Goal: Task Accomplishment & Management: Complete application form

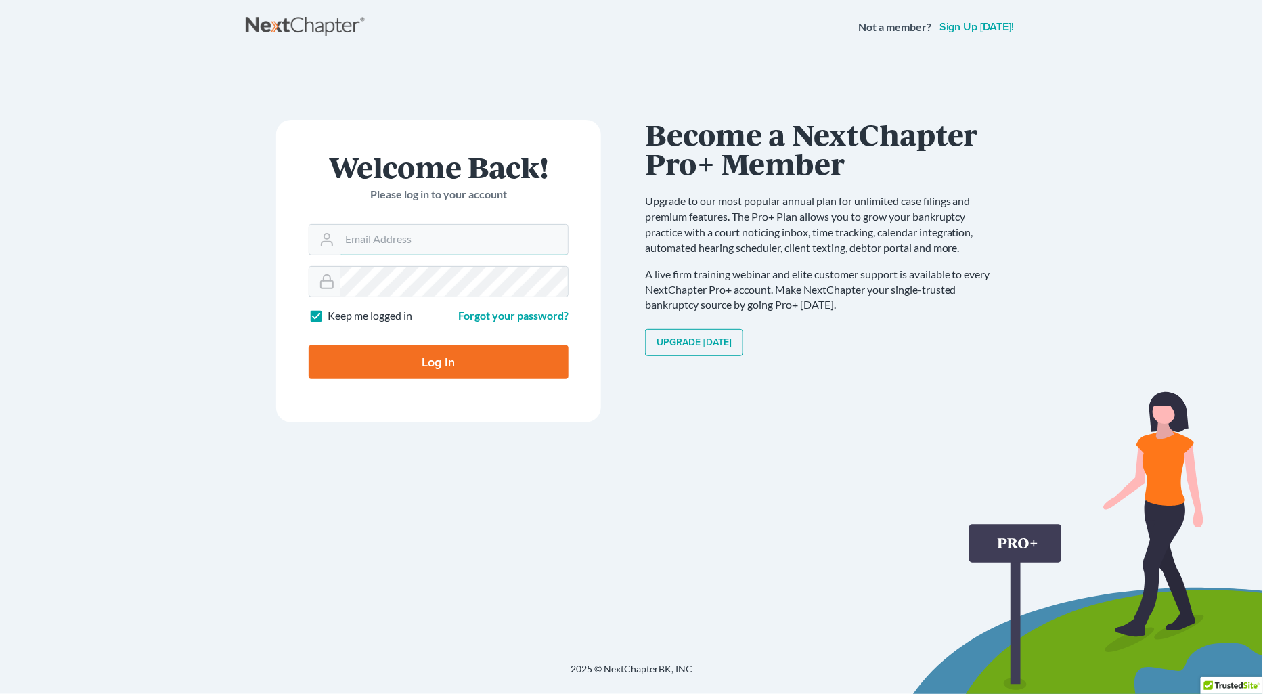
type input "pkuzmickas@lawlh.com"
drag, startPoint x: 464, startPoint y: 337, endPoint x: 464, endPoint y: 345, distance: 8.1
click at [464, 337] on div "Log In" at bounding box center [439, 356] width 260 height 45
click at [462, 364] on input "Log In" at bounding box center [439, 362] width 260 height 34
type input "Thinking..."
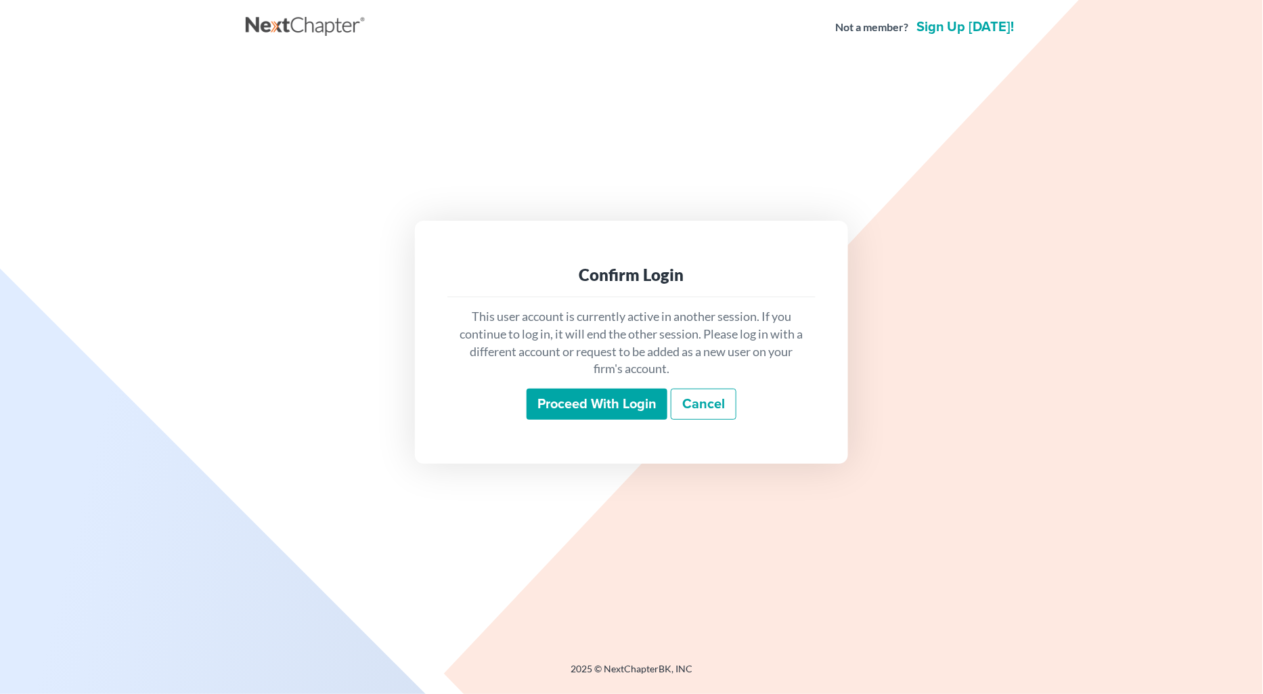
click at [579, 403] on input "Proceed with login" at bounding box center [597, 404] width 141 height 31
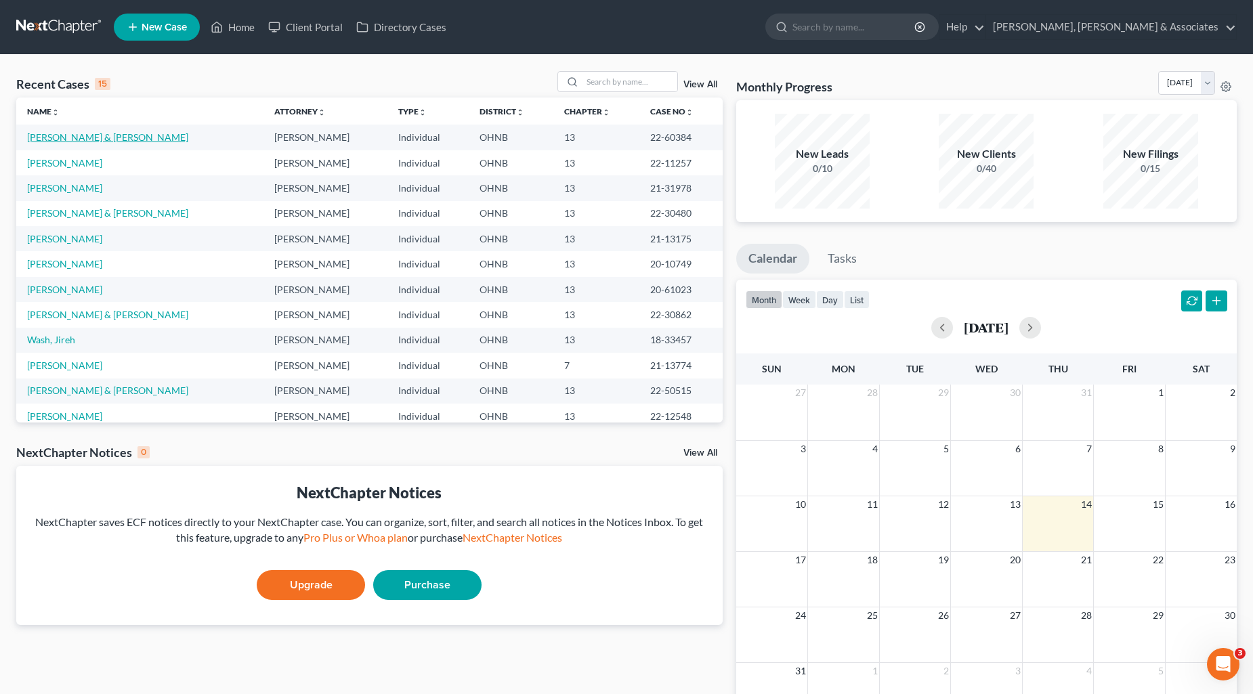
click at [70, 141] on link "[PERSON_NAME] & [PERSON_NAME]" at bounding box center [107, 137] width 161 height 12
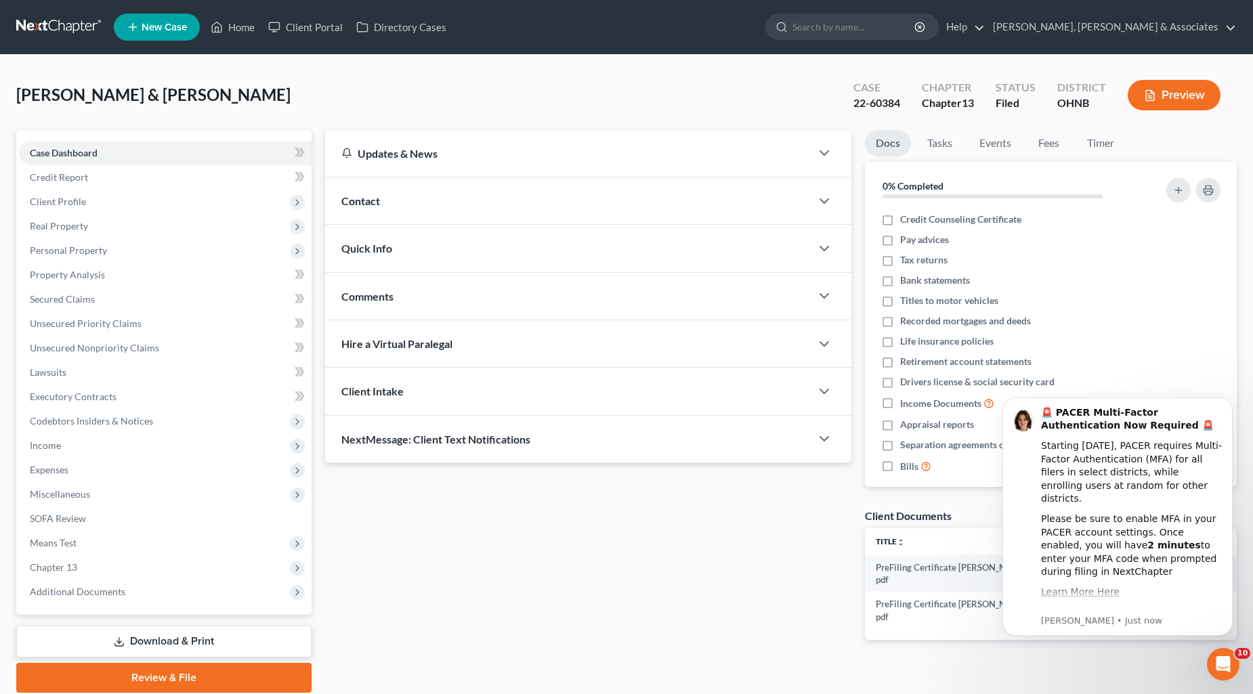
scroll to position [48, 0]
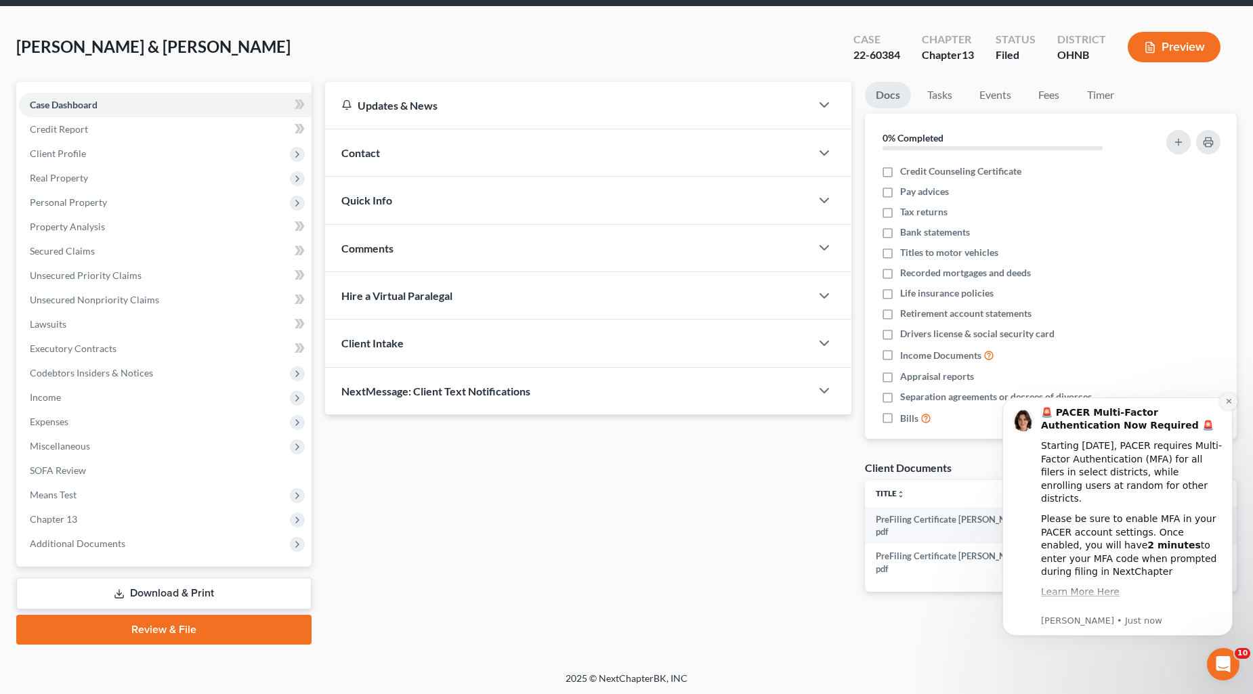
click at [1230, 399] on icon "Dismiss notification" at bounding box center [1228, 400] width 7 height 7
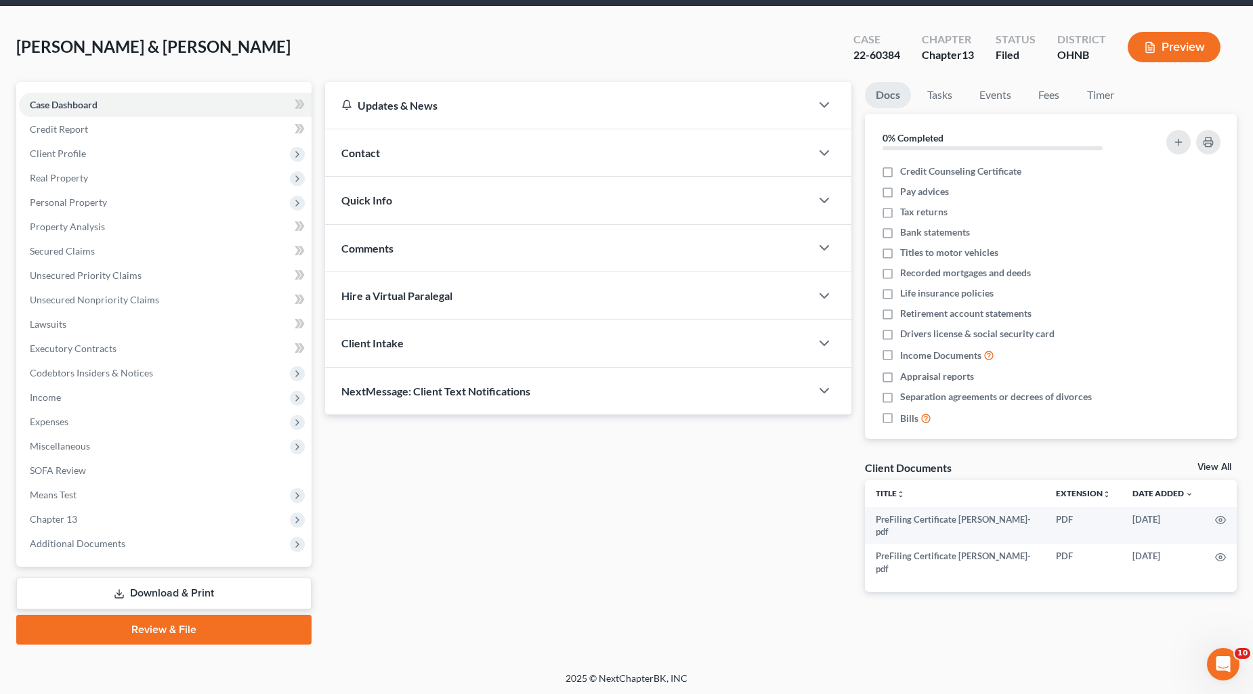
click at [272, 620] on link "Review & File" at bounding box center [163, 630] width 295 height 30
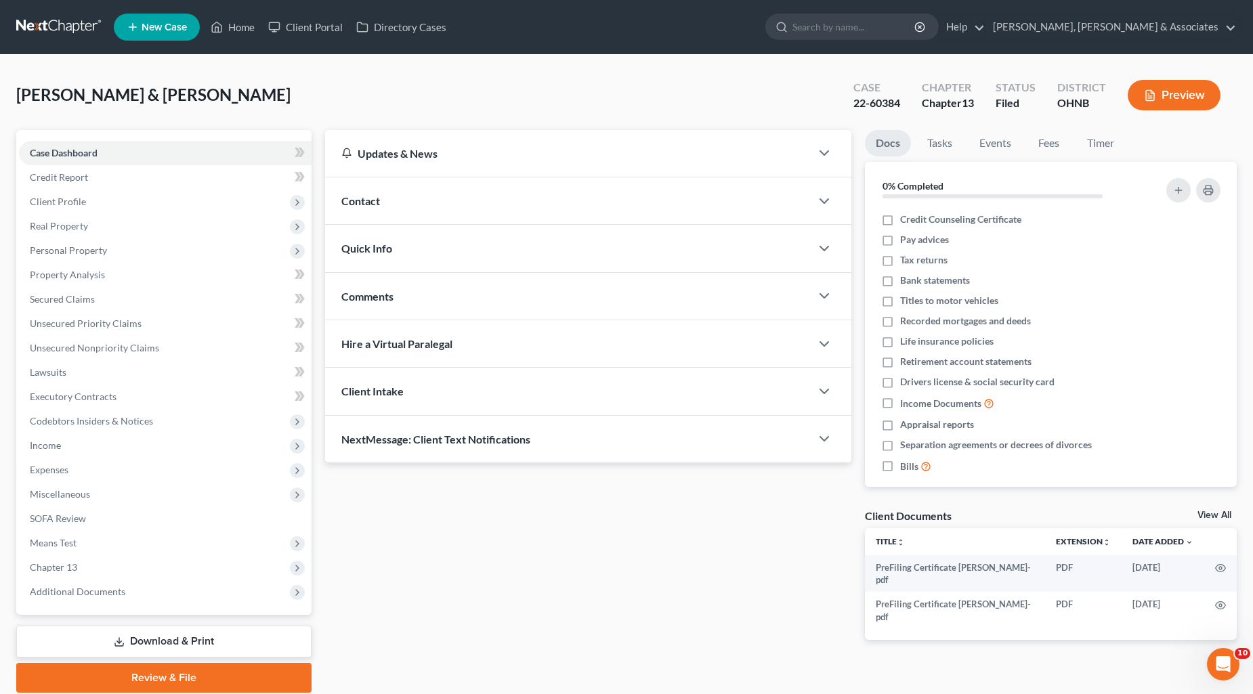
scroll to position [48, 0]
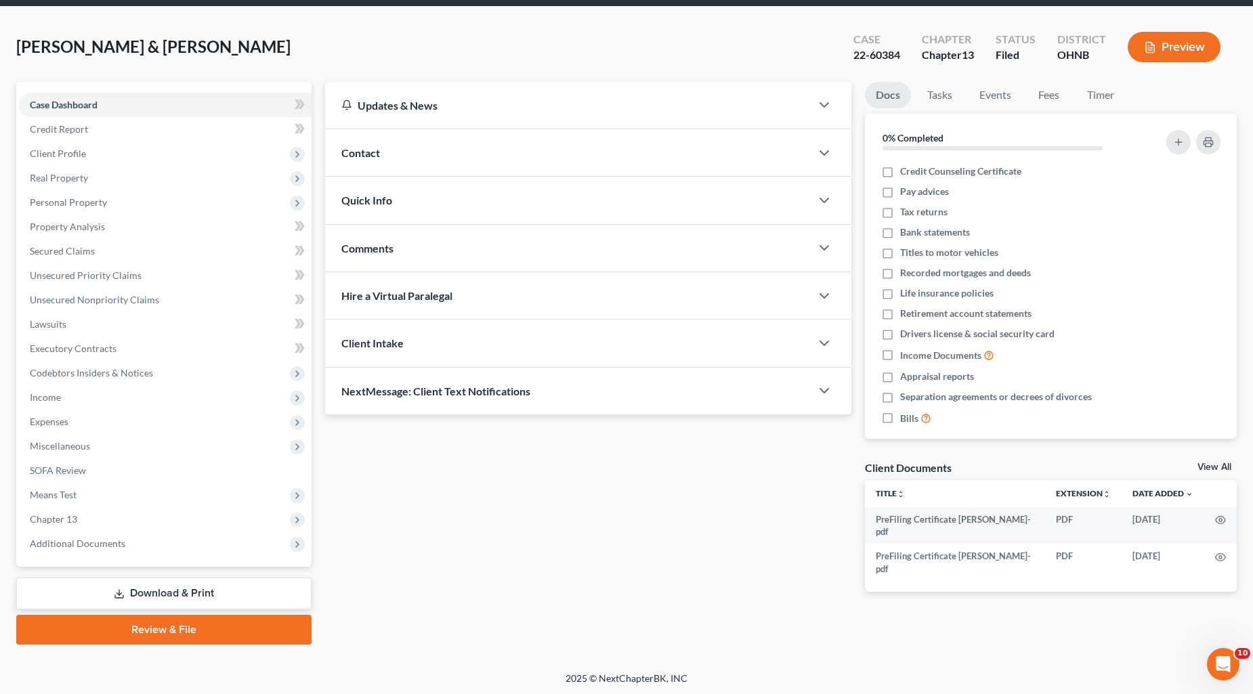
click at [190, 626] on link "Review & File" at bounding box center [163, 630] width 295 height 30
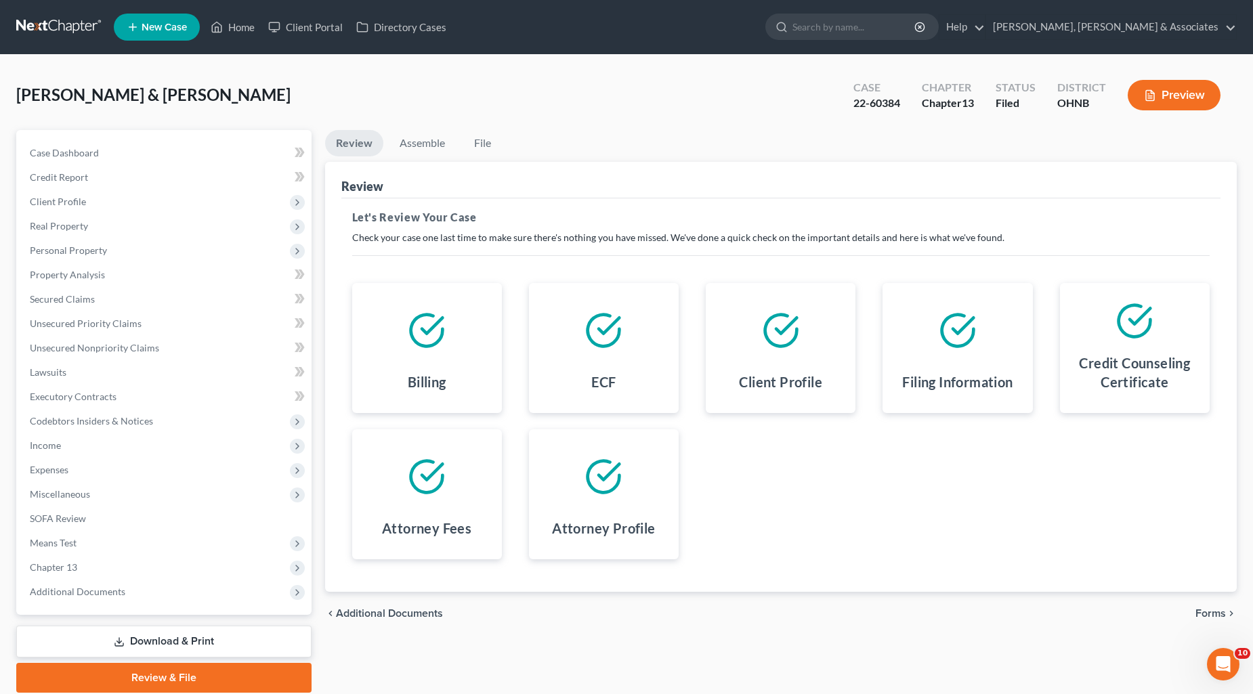
click at [1225, 611] on icon "chevron_right" at bounding box center [1230, 613] width 11 height 11
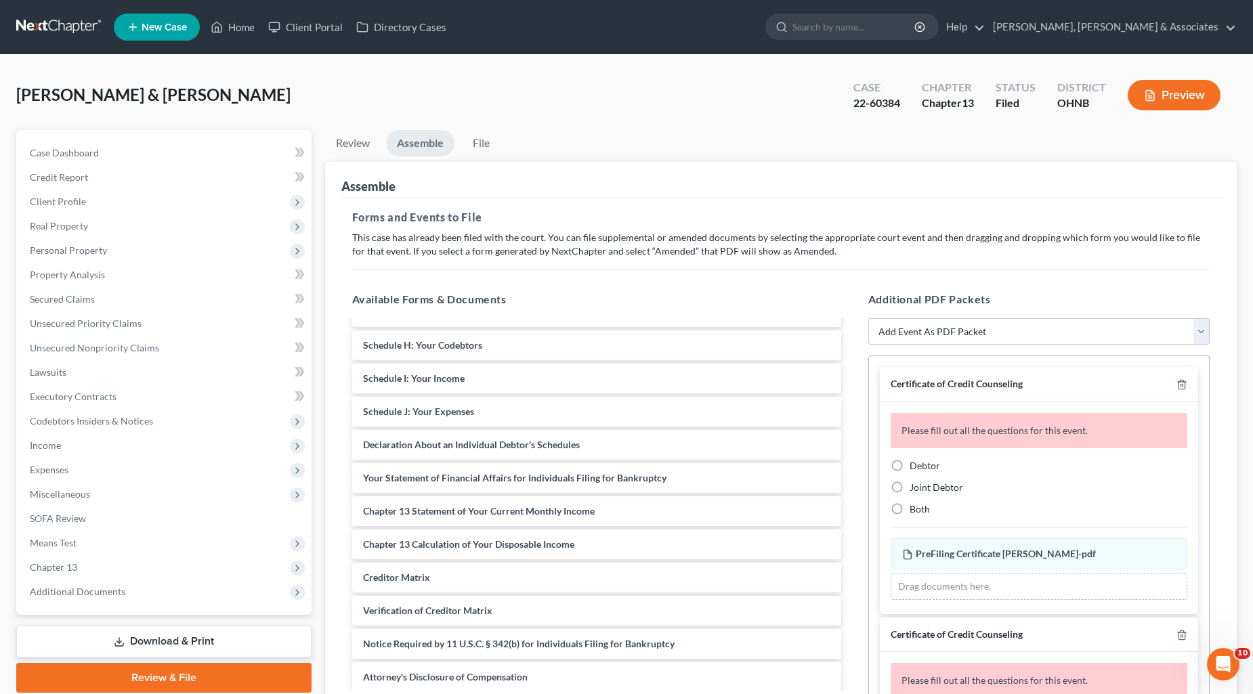
scroll to position [227, 0]
click at [1092, 335] on select "Add Event As PDF Packet 20 Largest Unsecured Creditors Amended List of Creditor…" at bounding box center [1038, 331] width 341 height 27
select select "3"
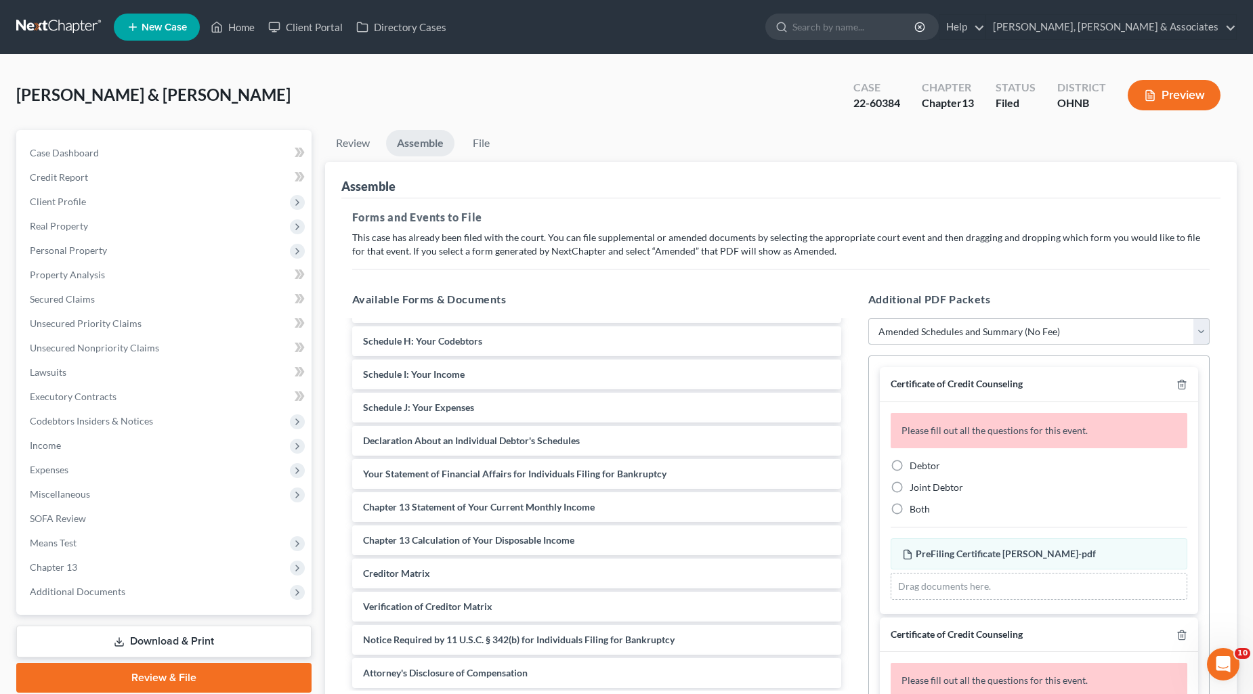
click at [868, 318] on select "Add Event As PDF Packet 20 Largest Unsecured Creditors Amended List of Creditor…" at bounding box center [1038, 331] width 341 height 27
select select
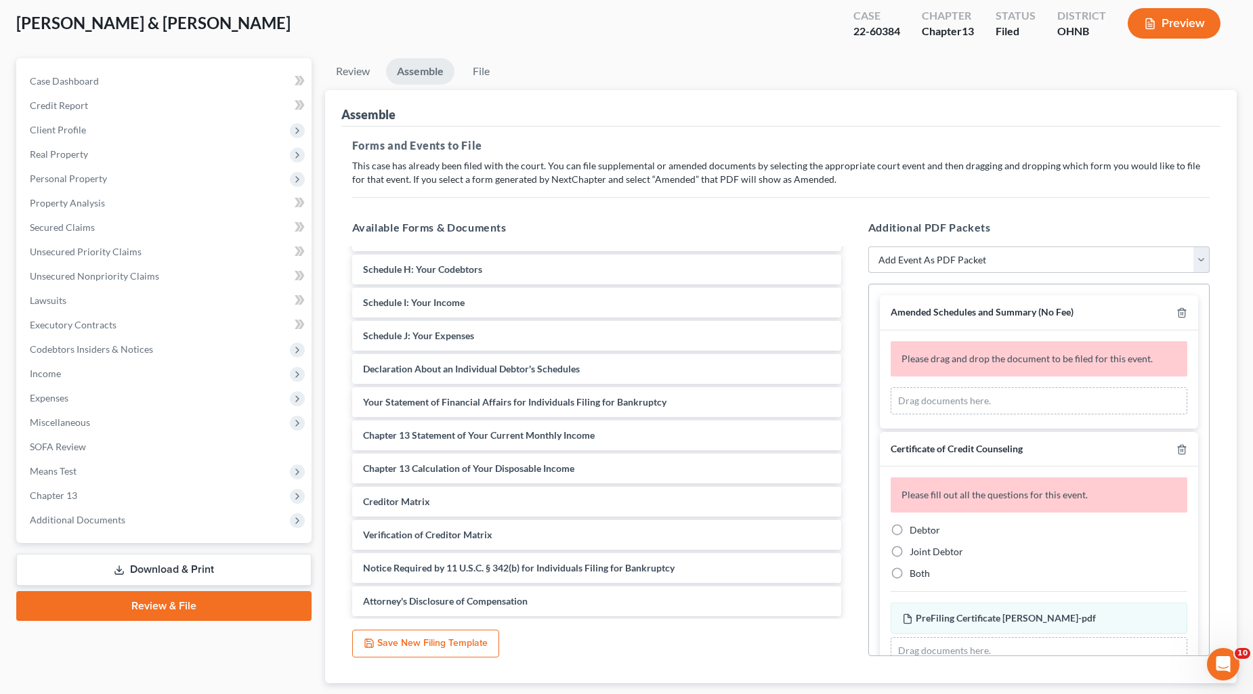
scroll to position [156, 0]
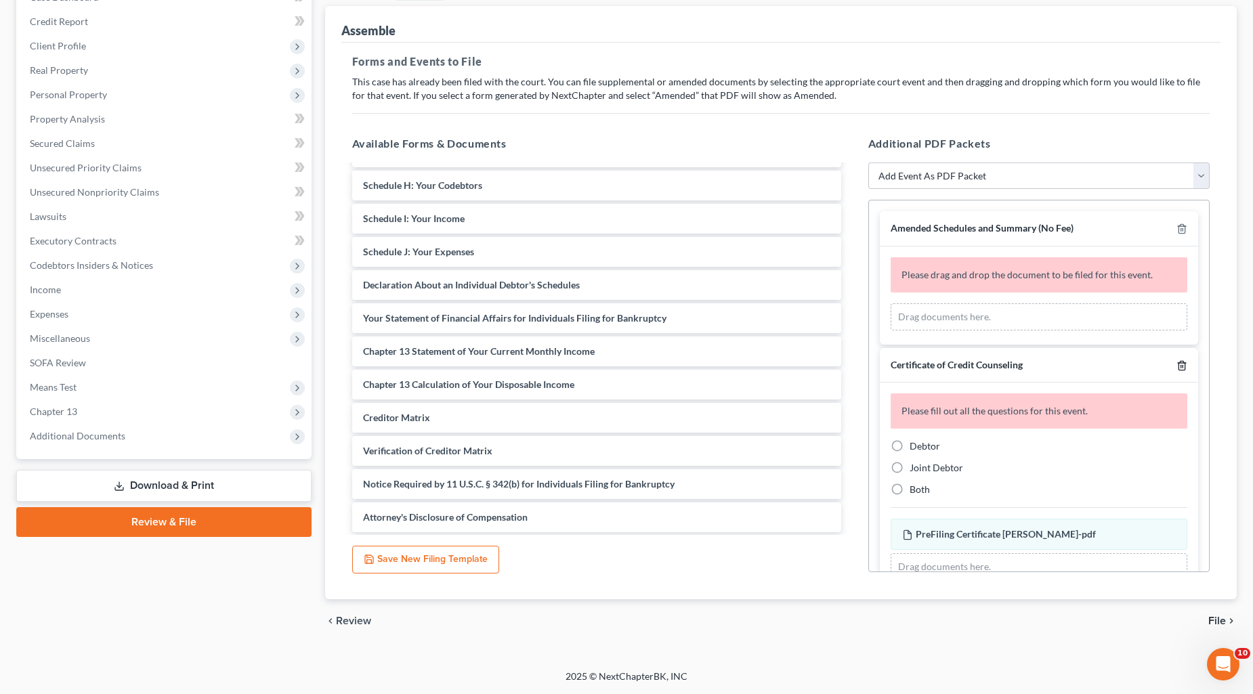
click at [1176, 368] on icon "button" at bounding box center [1181, 365] width 11 height 11
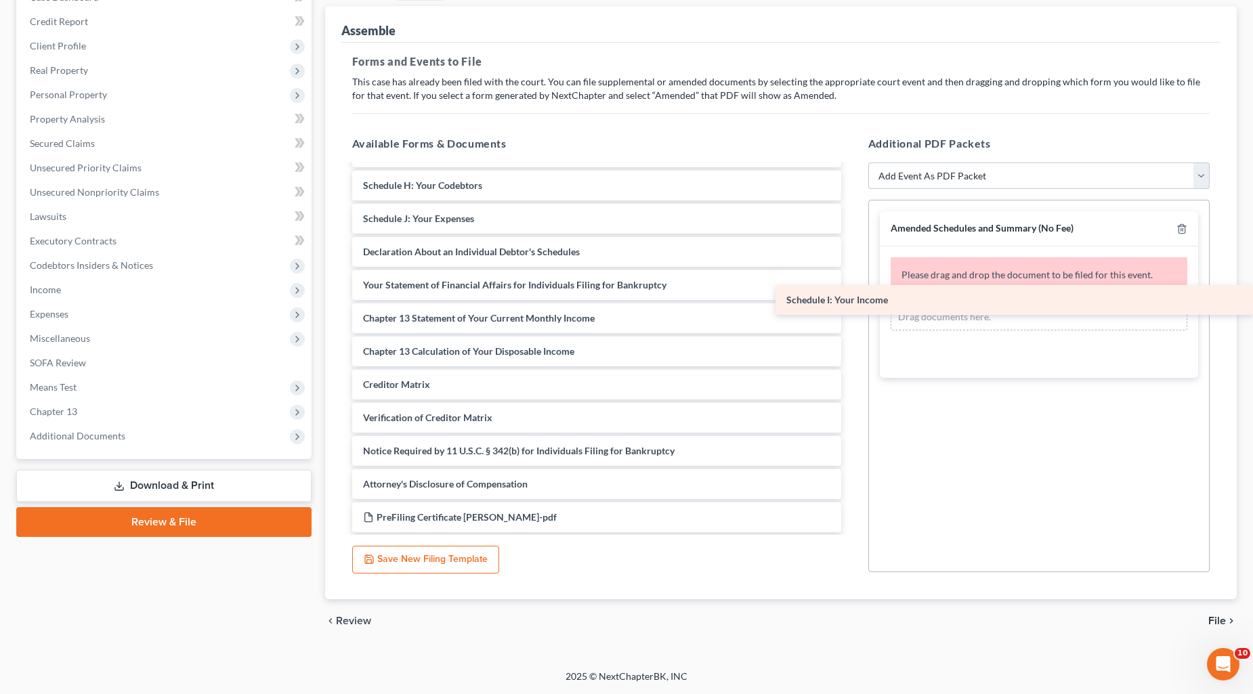
drag, startPoint x: 442, startPoint y: 217, endPoint x: 1060, endPoint y: 299, distance: 623.6
click at [852, 299] on div "Schedule I: Your Income Voluntary Petition for Individuals Filing for Bankruptc…" at bounding box center [596, 251] width 511 height 627
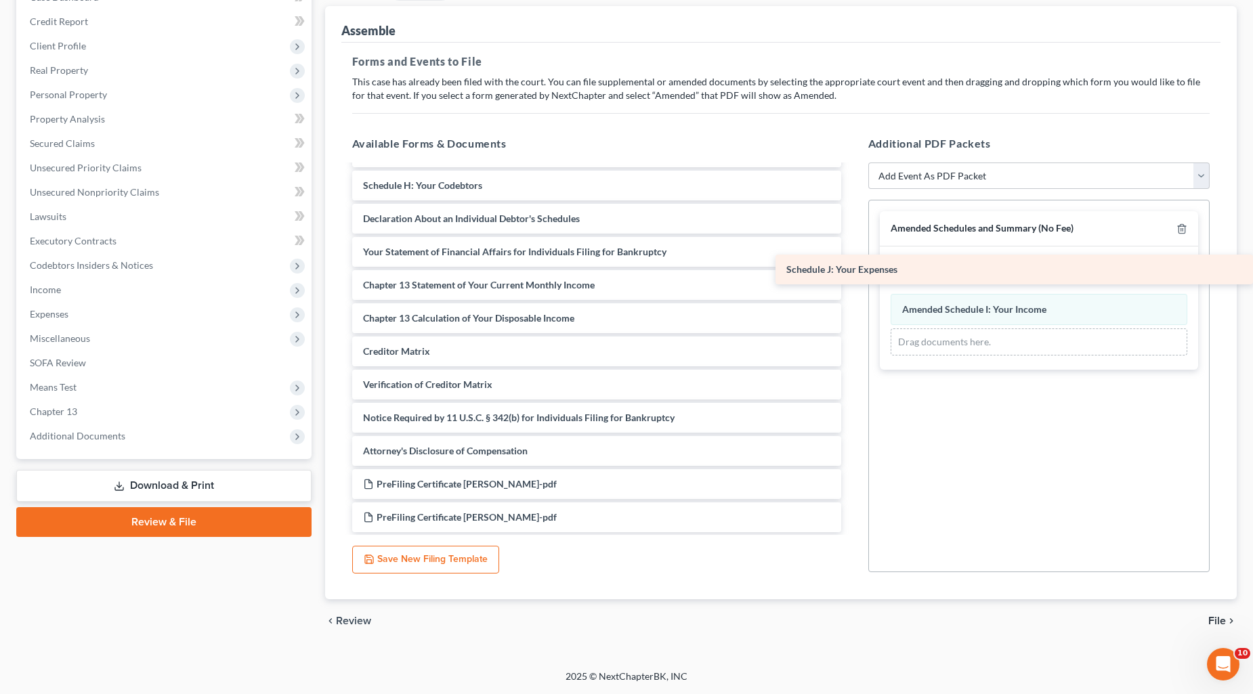
drag, startPoint x: 498, startPoint y: 219, endPoint x: 1066, endPoint y: 273, distance: 570.6
click at [852, 273] on div "Schedule J: Your Expenses Voluntary Petition for Individuals Filing for Bankrup…" at bounding box center [596, 235] width 511 height 594
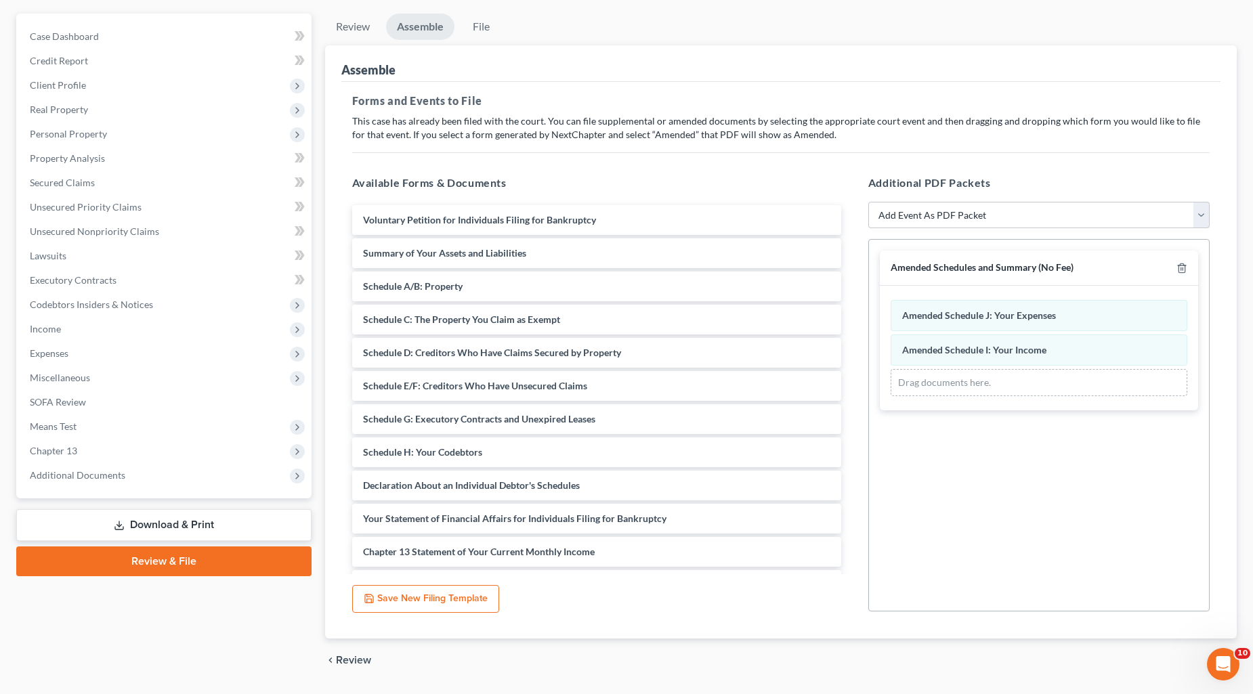
scroll to position [80, 0]
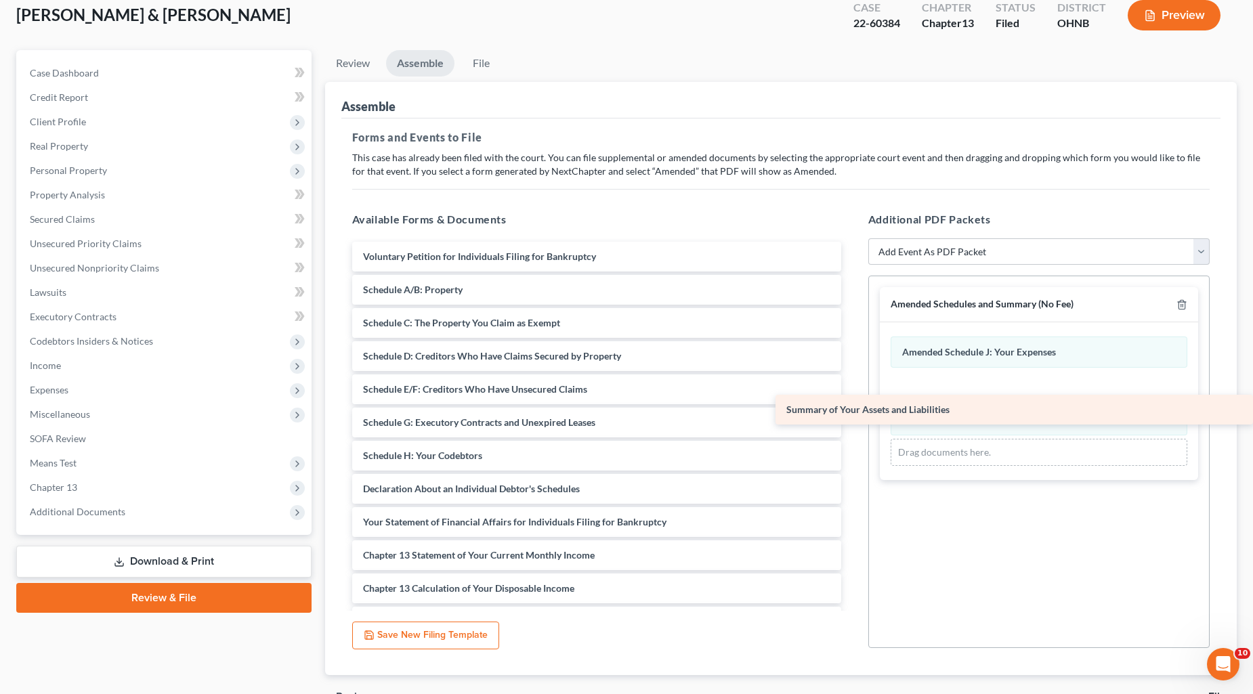
drag, startPoint x: 451, startPoint y: 292, endPoint x: 1035, endPoint y: 413, distance: 596.1
click at [852, 413] on div "Summary of Your Assets and Liabilities Voluntary Petition for Individuals Filin…" at bounding box center [596, 522] width 511 height 561
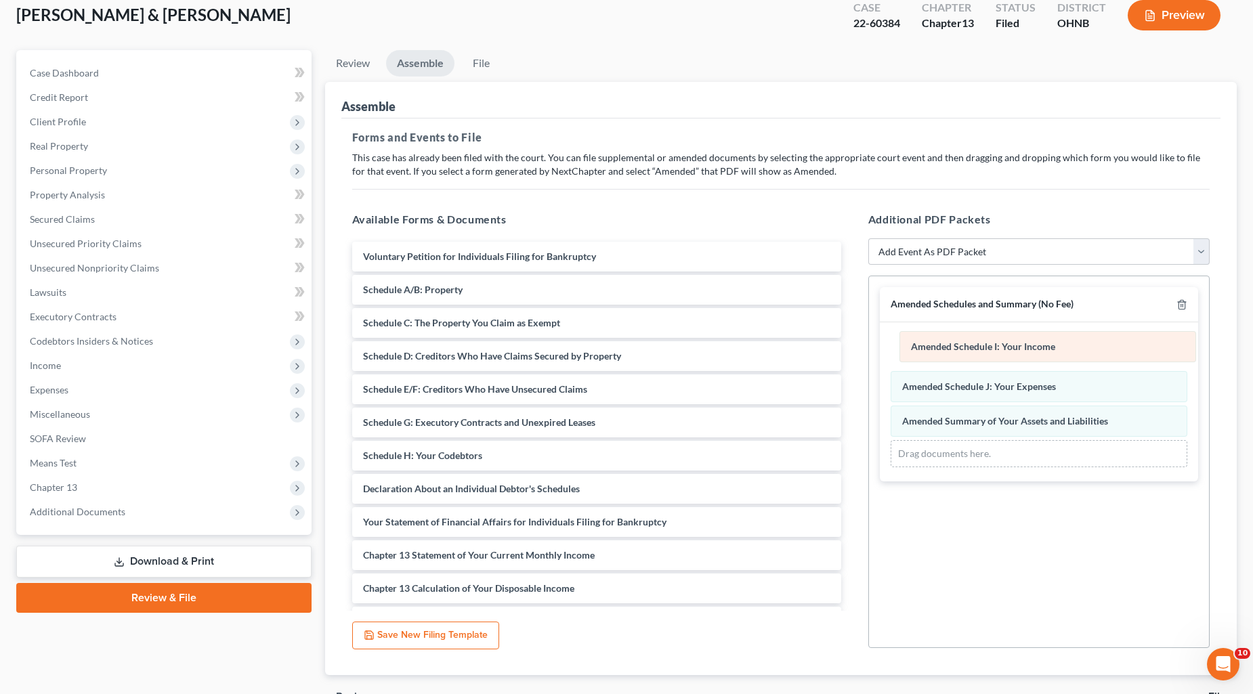
drag, startPoint x: 1007, startPoint y: 416, endPoint x: 1016, endPoint y: 341, distance: 75.0
click at [1016, 341] on div "Schedule I: Your Income Amended Schedule I: Your Income Schedule I: Your Income…" at bounding box center [1038, 401] width 297 height 131
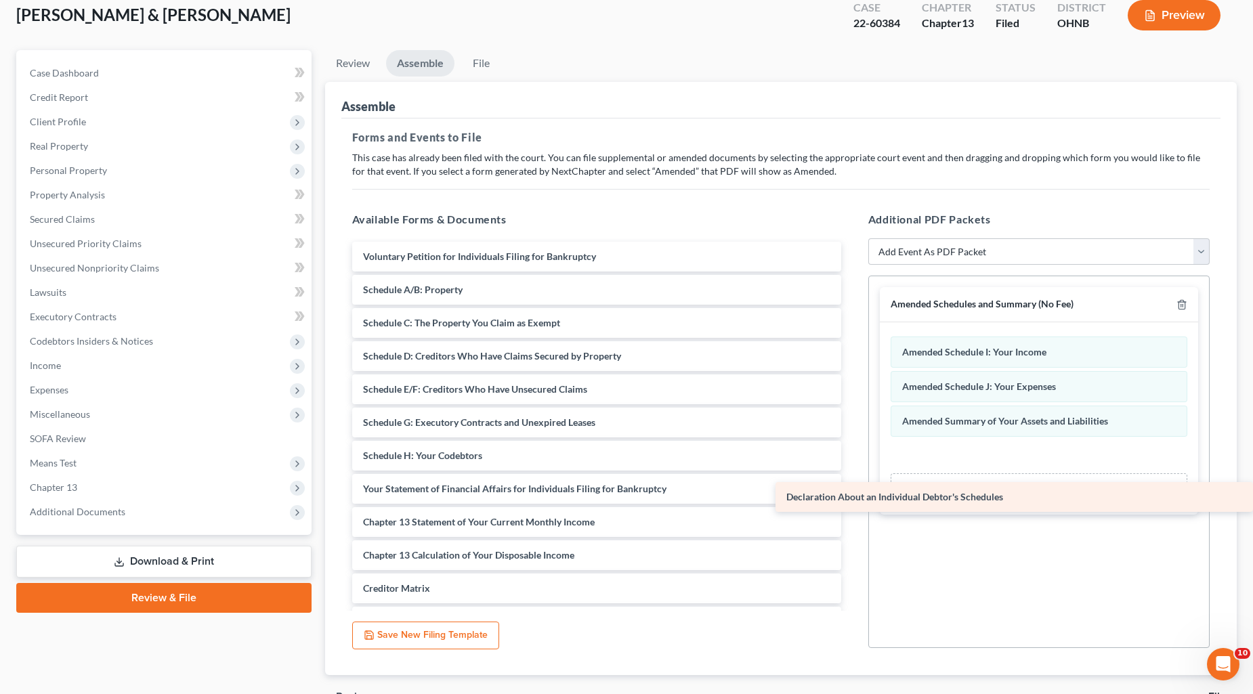
drag, startPoint x: 481, startPoint y: 485, endPoint x: 1083, endPoint y: 495, distance: 602.7
click at [852, 495] on div "Declaration About an Individual Debtor's Schedules Voluntary Petition for Indiv…" at bounding box center [596, 505] width 511 height 527
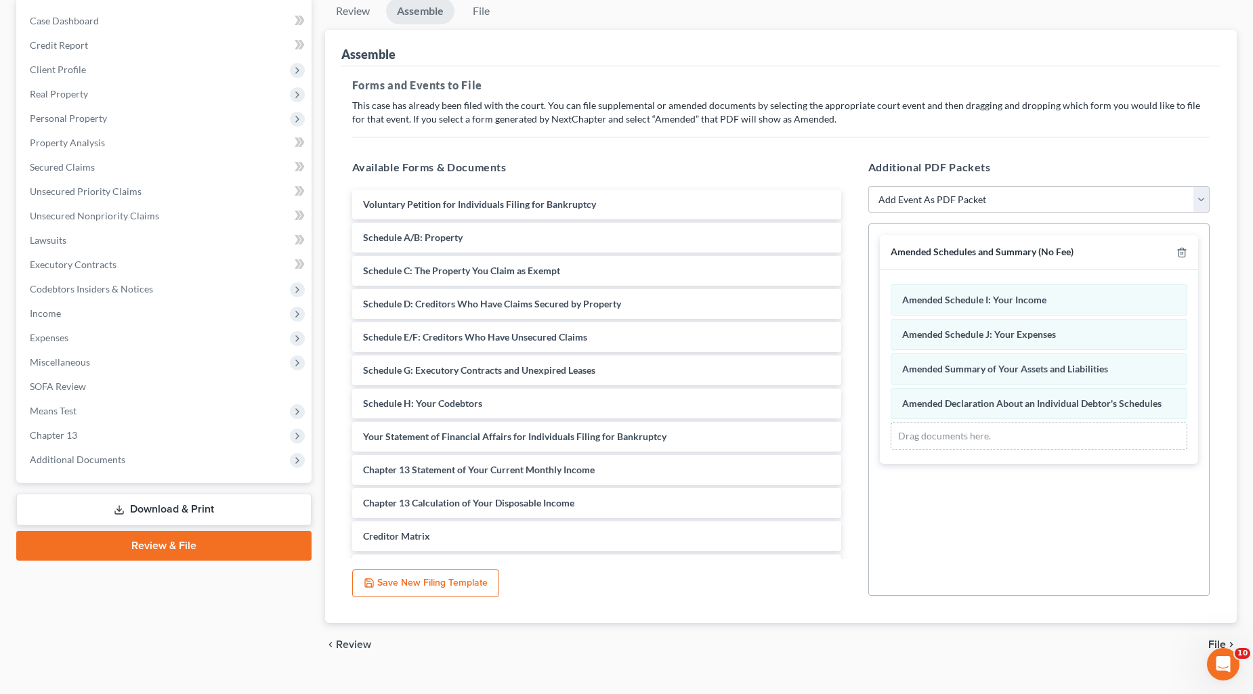
scroll to position [156, 0]
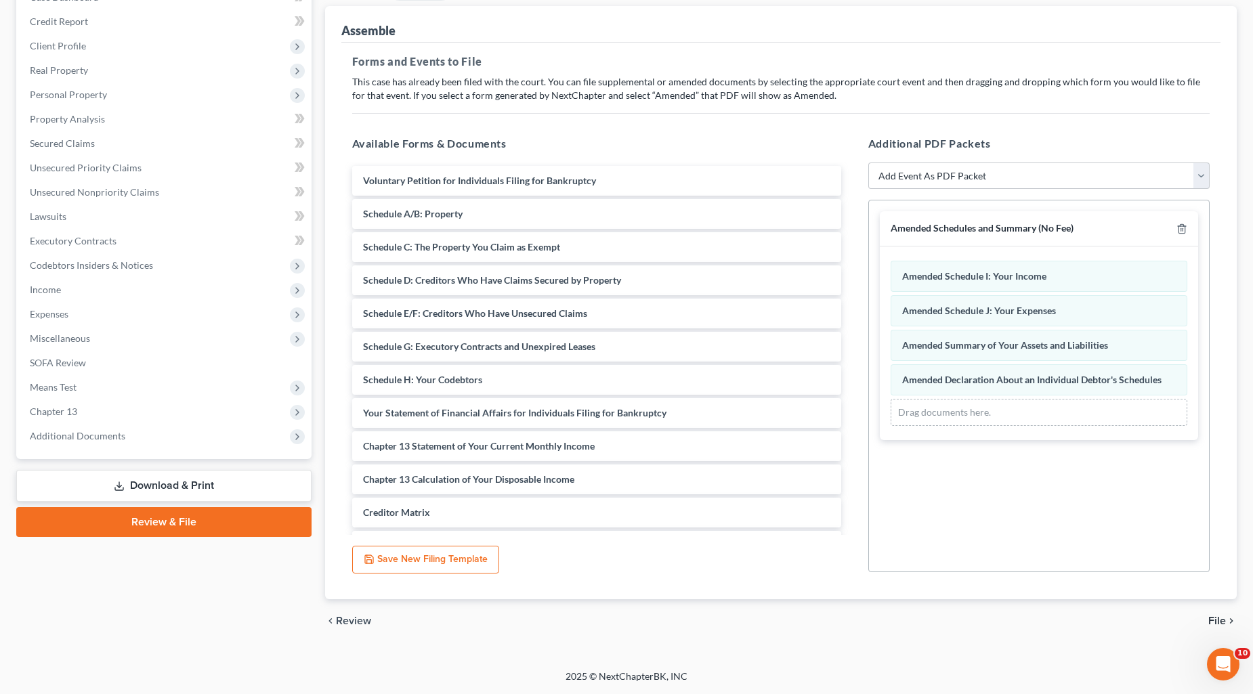
click at [1215, 620] on span "File" at bounding box center [1217, 620] width 18 height 11
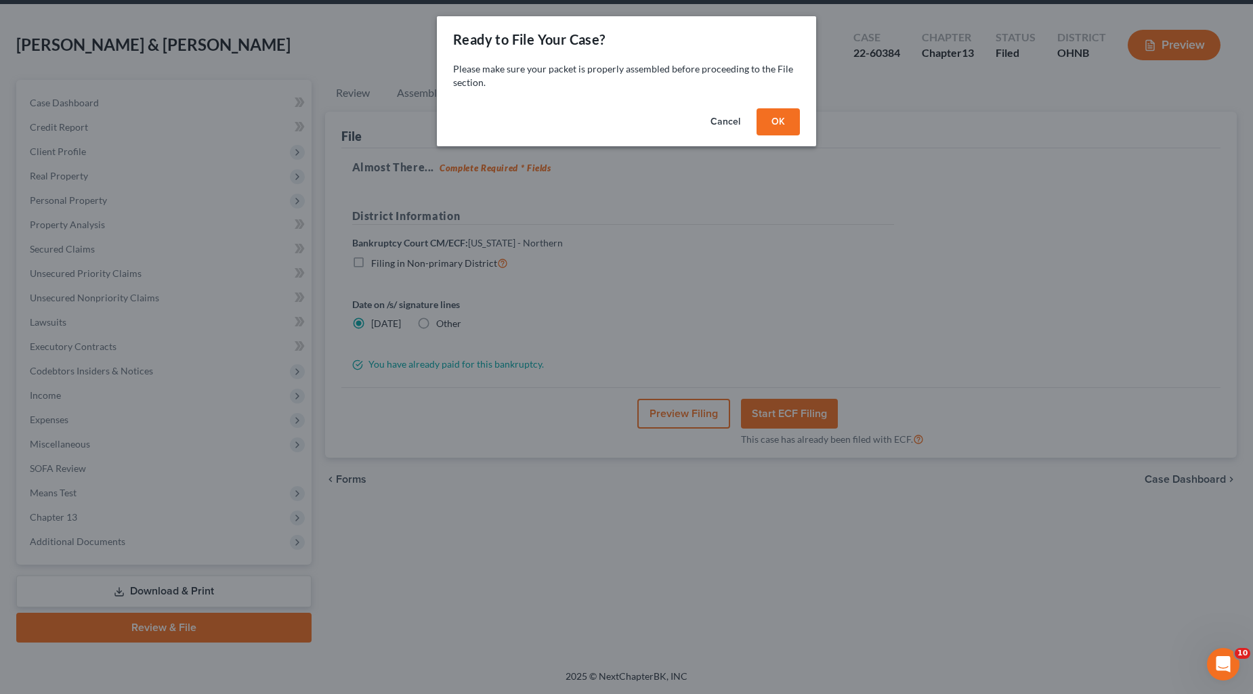
scroll to position [48, 0]
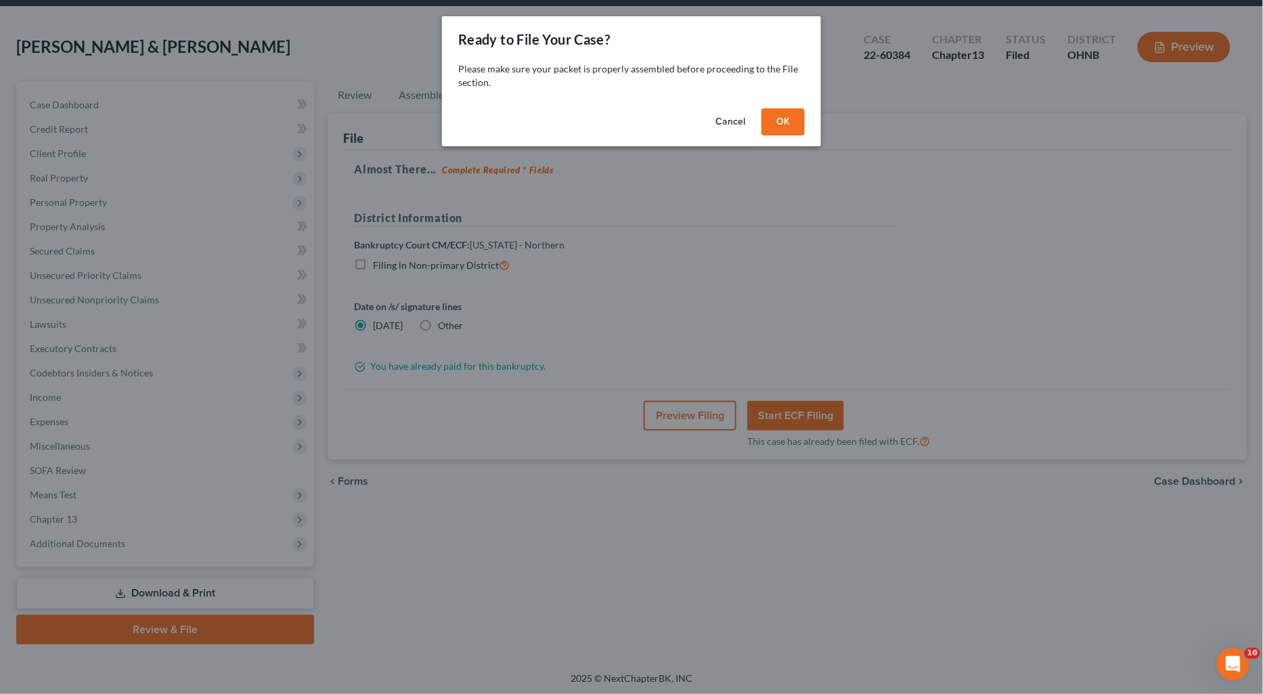
click at [795, 123] on button "OK" at bounding box center [783, 121] width 43 height 27
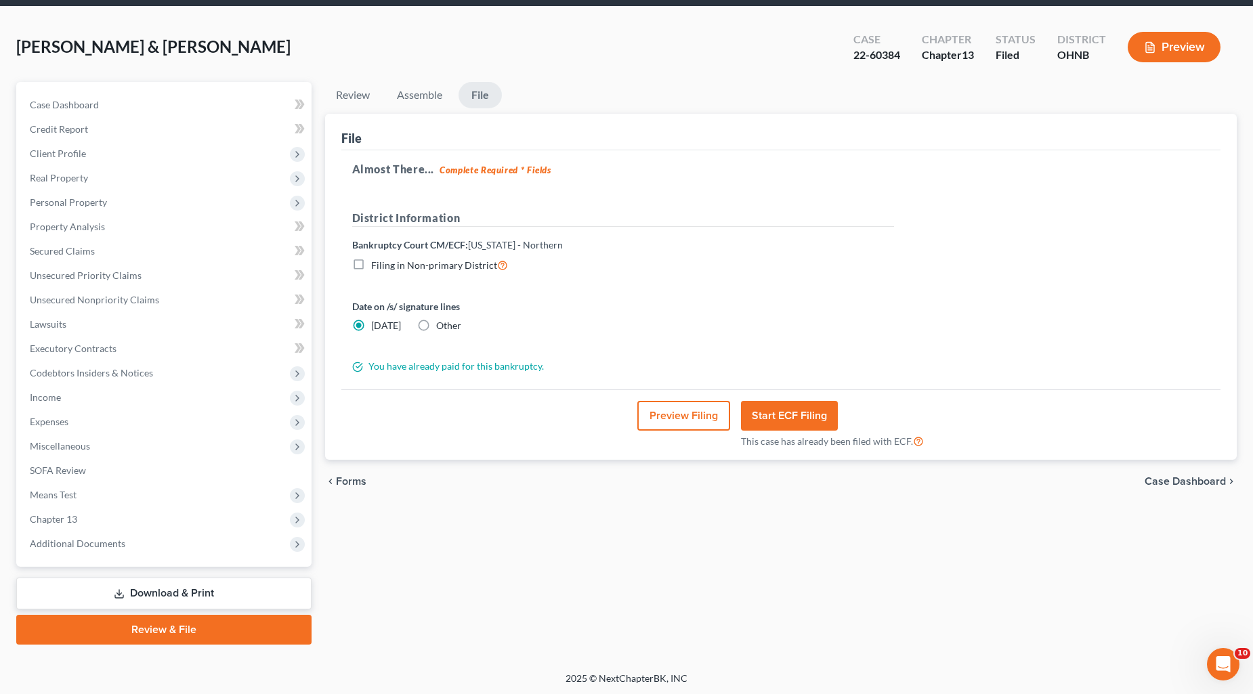
click at [1190, 479] on span "Case Dashboard" at bounding box center [1184, 481] width 81 height 11
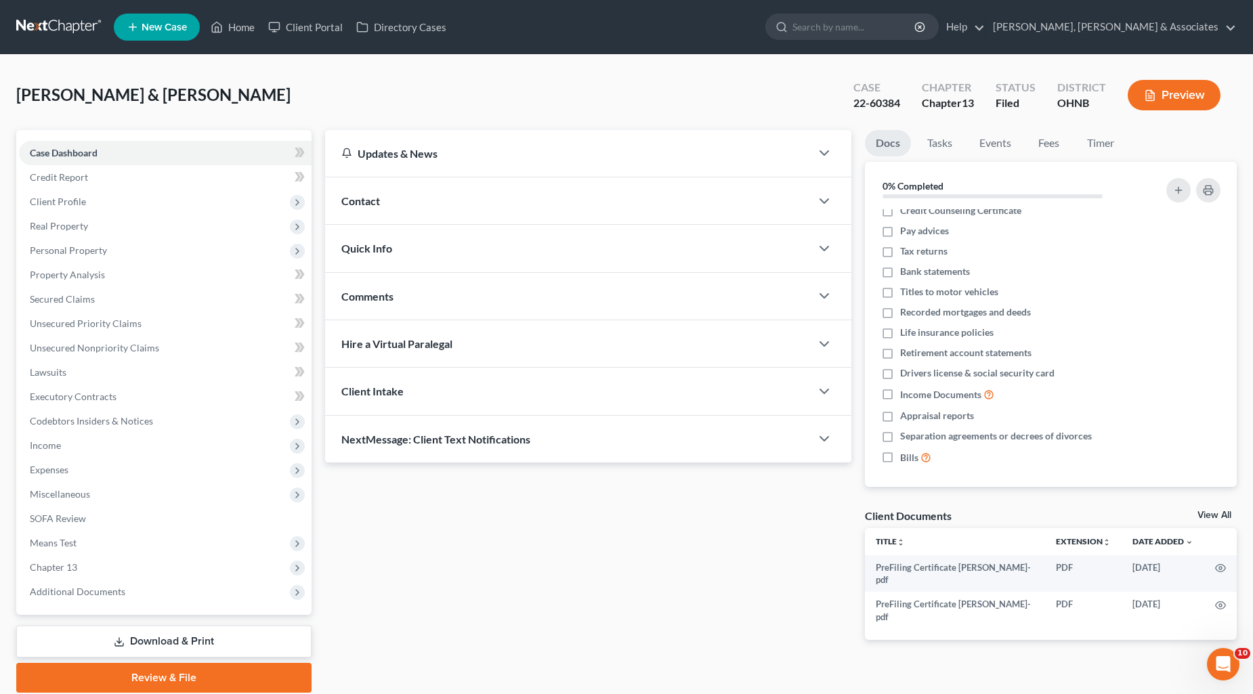
scroll to position [12, 0]
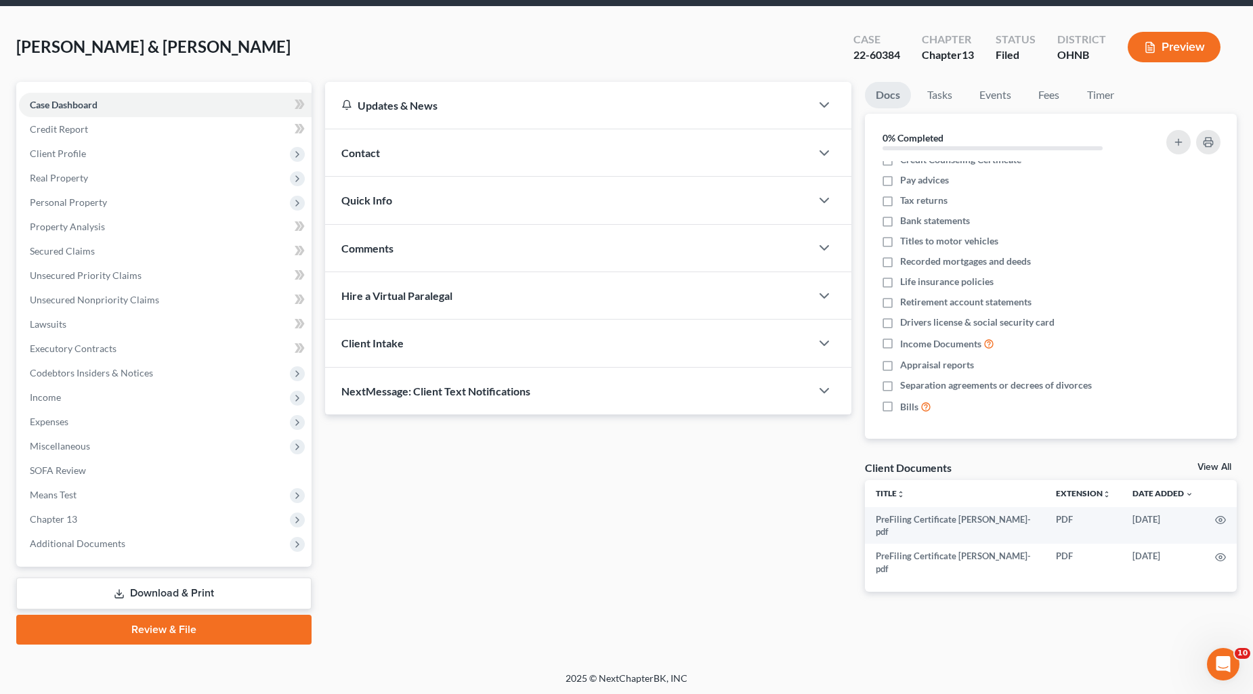
click at [144, 632] on link "Review & File" at bounding box center [163, 630] width 295 height 30
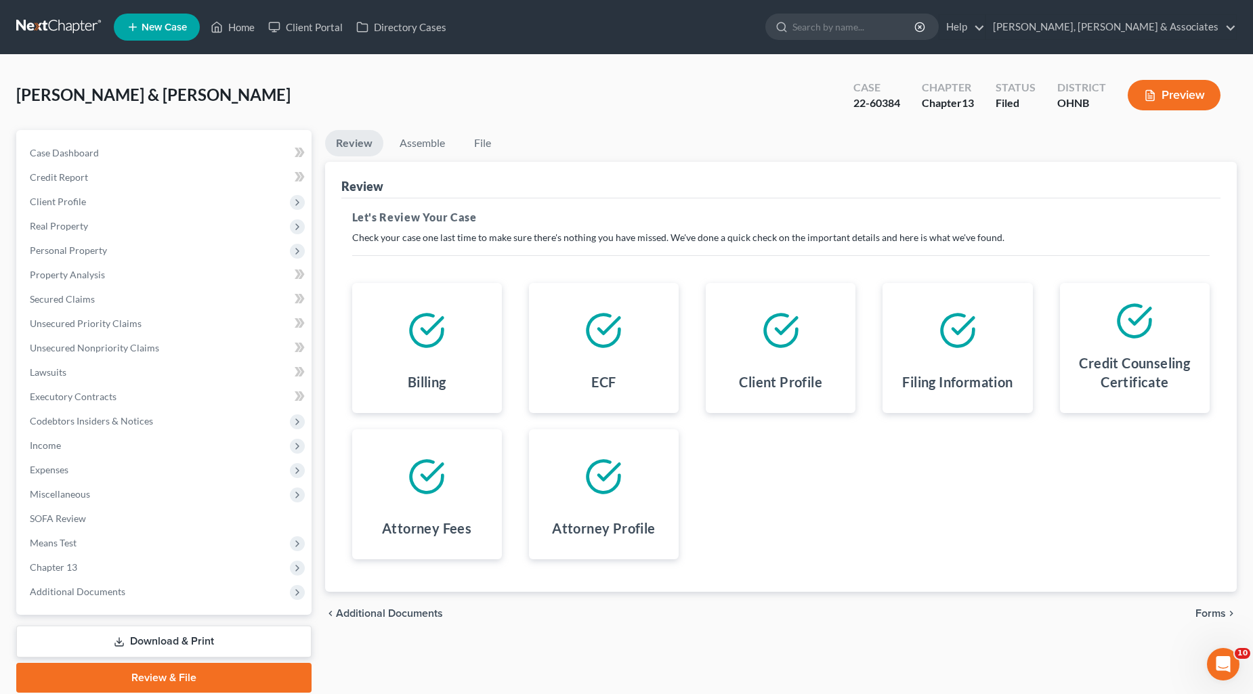
click at [1207, 615] on span "Forms" at bounding box center [1210, 613] width 30 height 11
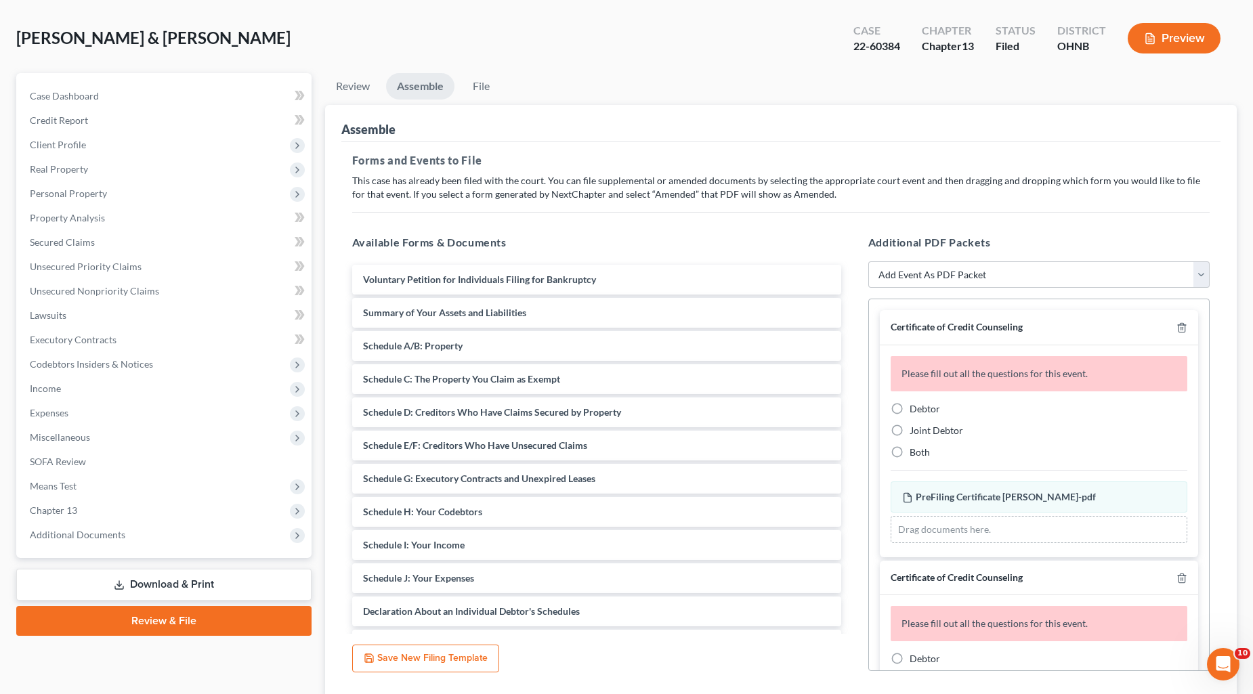
scroll to position [156, 0]
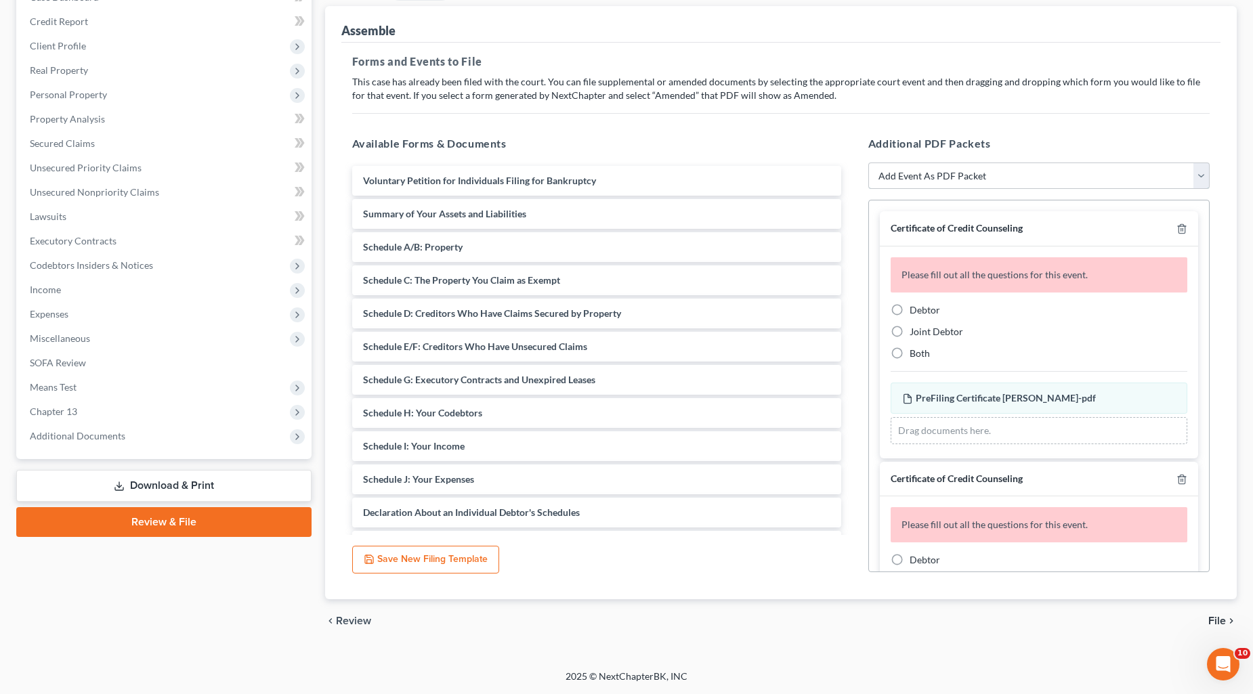
click at [1007, 168] on select "Add Event As PDF Packet 20 Largest Unsecured Creditors Amended List of Creditor…" at bounding box center [1038, 175] width 341 height 27
select select "3"
click at [868, 162] on select "Add Event As PDF Packet 20 Largest Unsecured Creditors Amended List of Creditor…" at bounding box center [1038, 175] width 341 height 27
select select
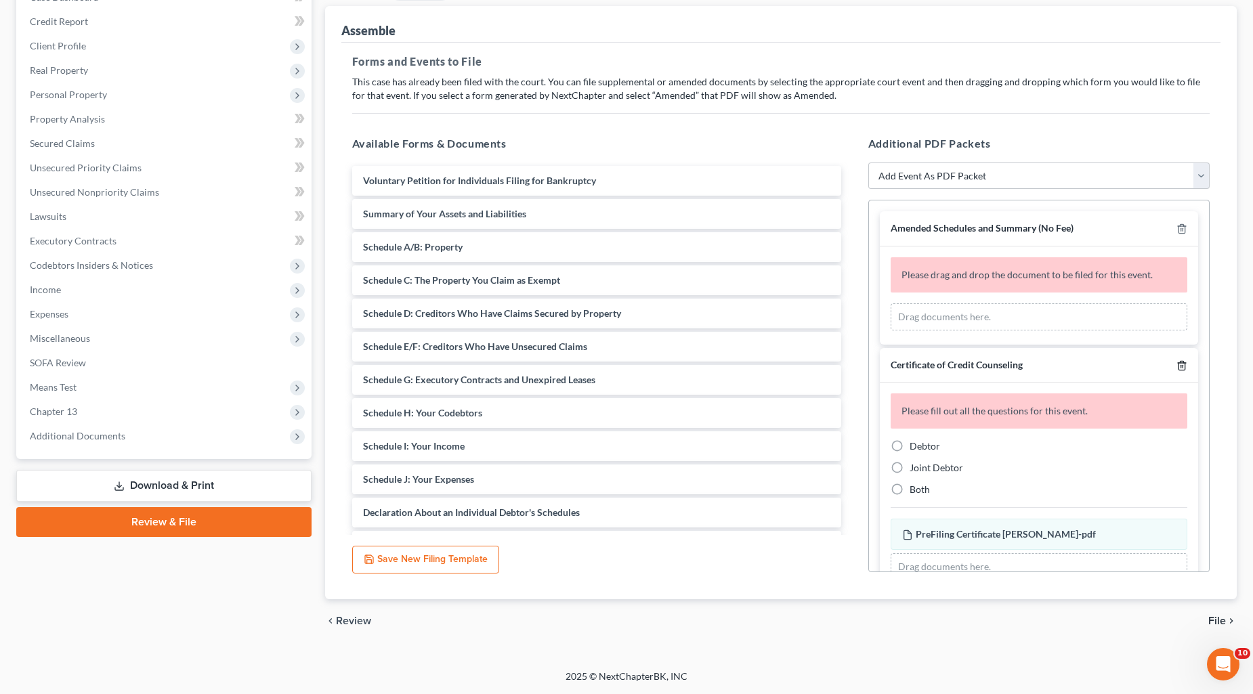
click at [1178, 364] on icon "button" at bounding box center [1181, 365] width 6 height 9
click at [1176, 360] on icon "button" at bounding box center [1181, 365] width 11 height 11
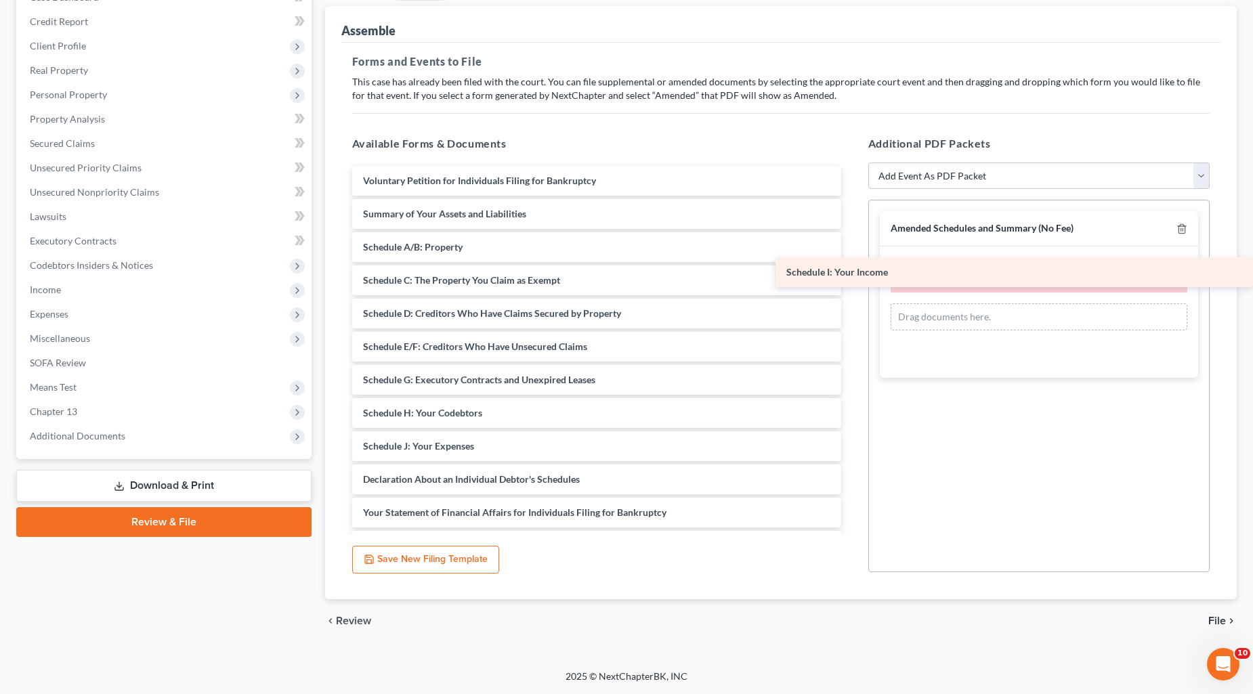
drag, startPoint x: 490, startPoint y: 441, endPoint x: 1079, endPoint y: 268, distance: 614.7
click at [852, 268] on div "Schedule I: Your Income Voluntary Petition for Individuals Filing for Bankruptc…" at bounding box center [596, 479] width 511 height 627
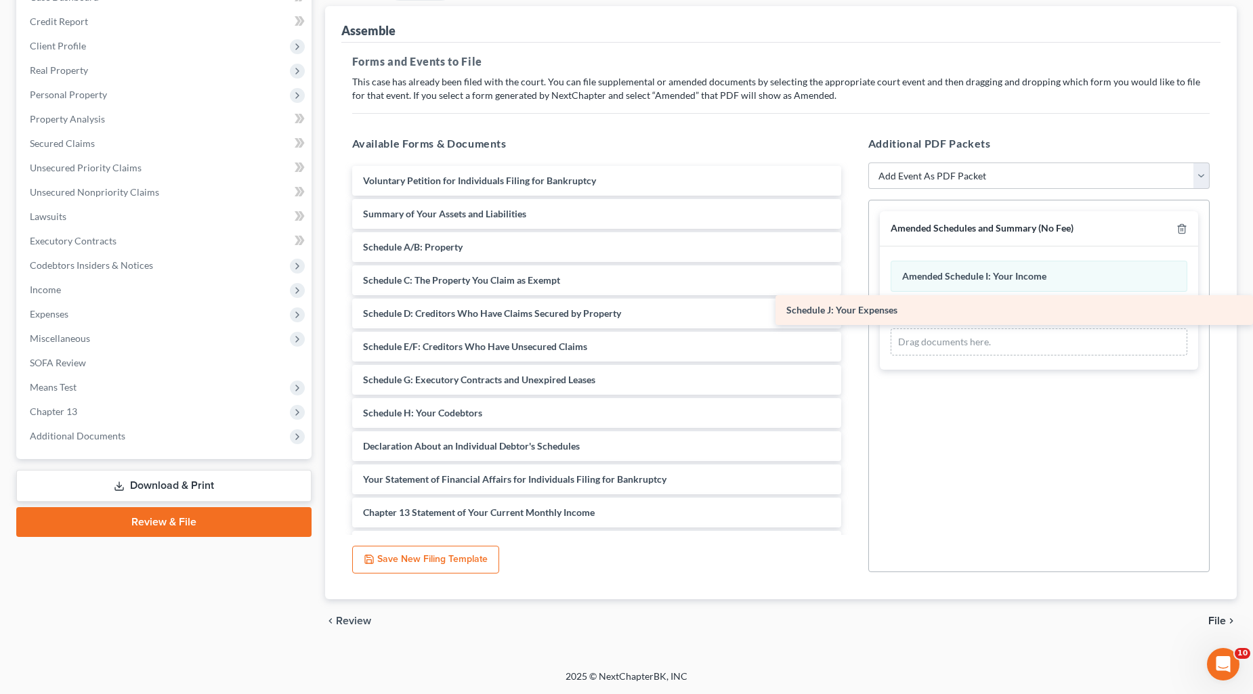
drag, startPoint x: 432, startPoint y: 447, endPoint x: 1040, endPoint y: 311, distance: 622.9
click at [852, 311] on div "Schedule J: Your Expenses Voluntary Petition for Individuals Filing for Bankrup…" at bounding box center [596, 463] width 511 height 594
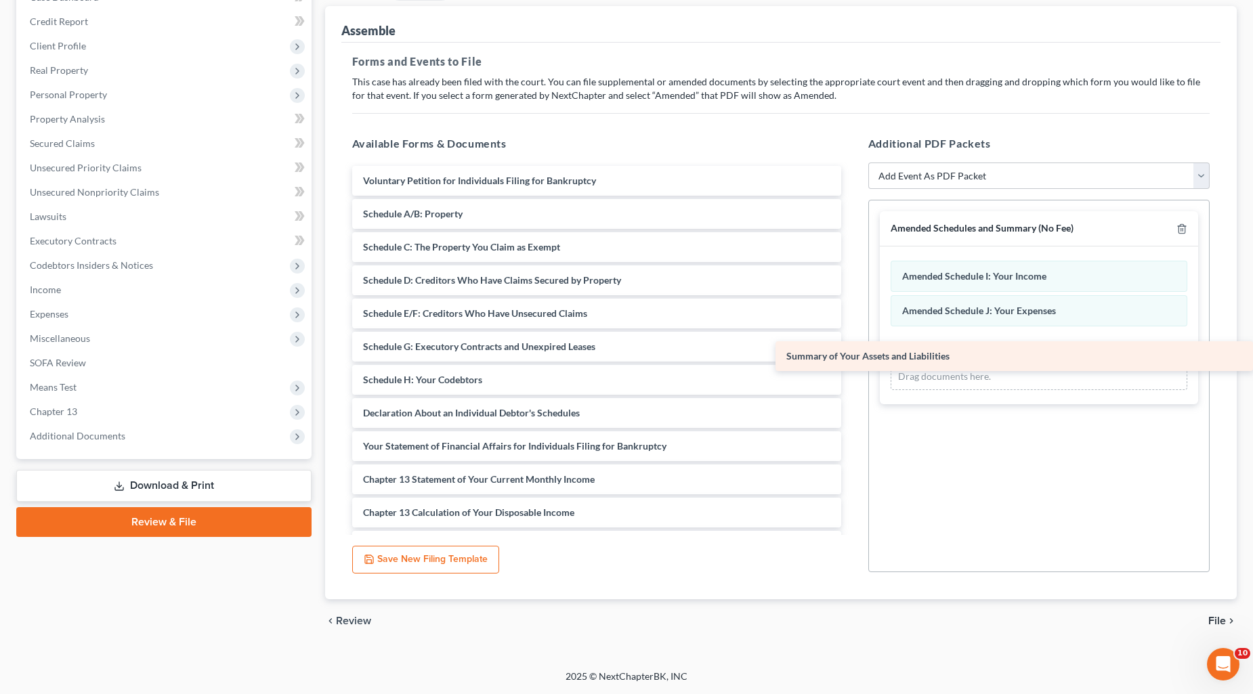
drag, startPoint x: 452, startPoint y: 215, endPoint x: 1027, endPoint y: 357, distance: 592.1
click at [852, 357] on div "Summary of Your Assets and Liabilities Voluntary Petition for Individuals Filin…" at bounding box center [596, 446] width 511 height 561
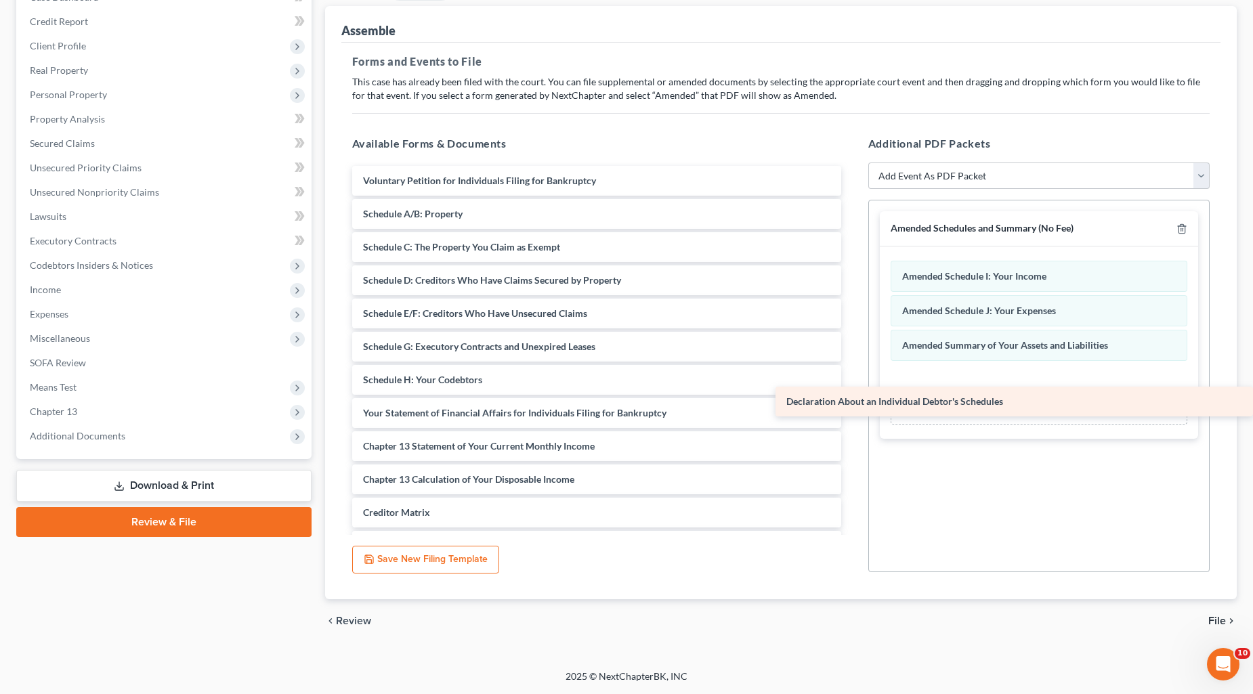
drag, startPoint x: 488, startPoint y: 417, endPoint x: 1071, endPoint y: 406, distance: 583.0
click at [852, 406] on div "Declaration About an Individual Debtor's Schedules Voluntary Petition for Indiv…" at bounding box center [596, 429] width 511 height 527
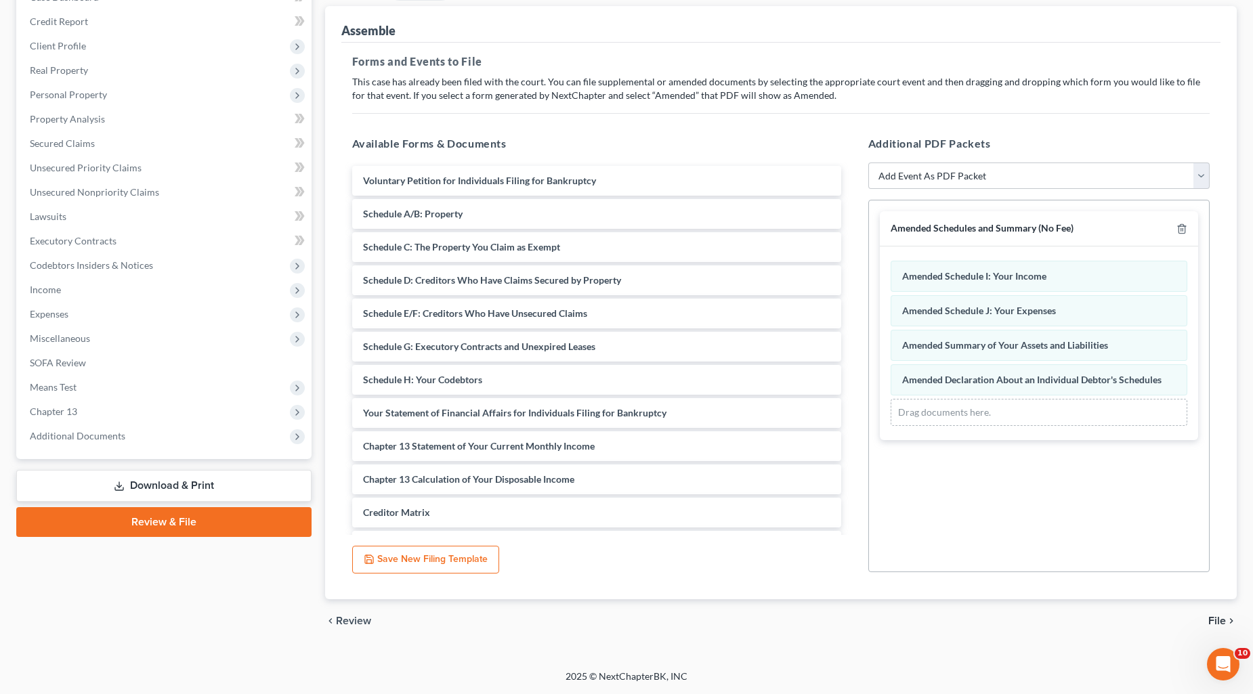
click at [1211, 619] on span "File" at bounding box center [1217, 620] width 18 height 11
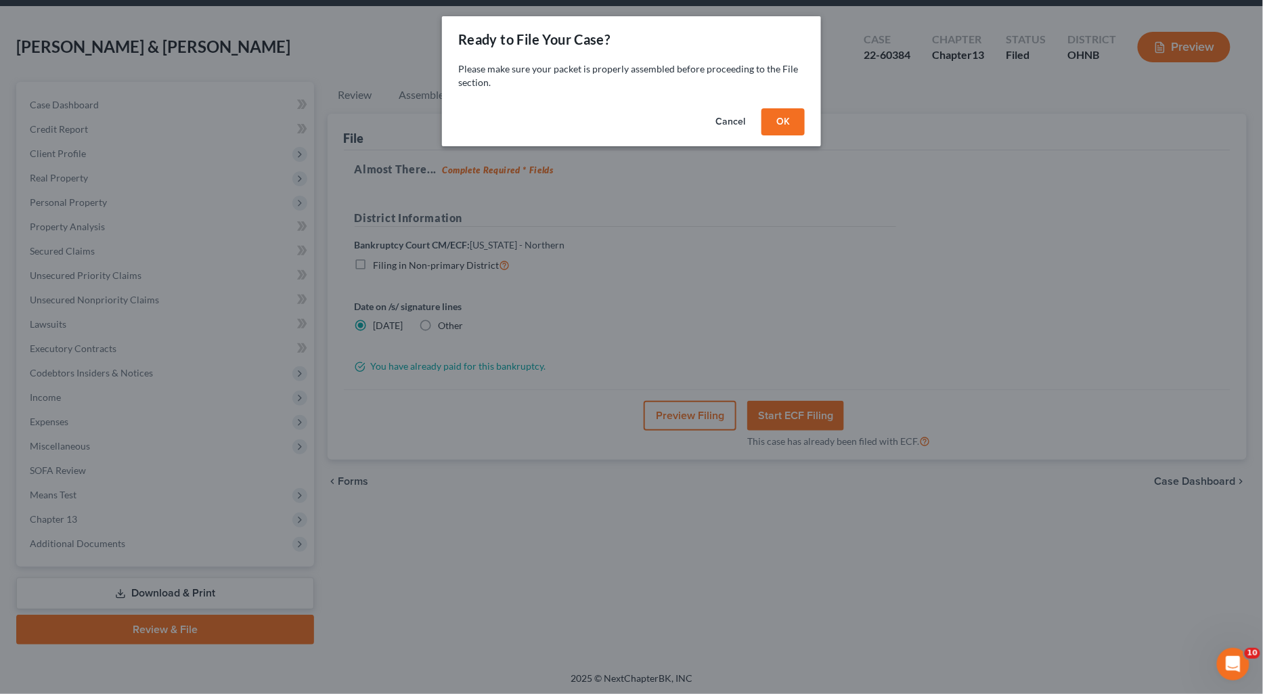
click at [770, 120] on button "OK" at bounding box center [783, 121] width 43 height 27
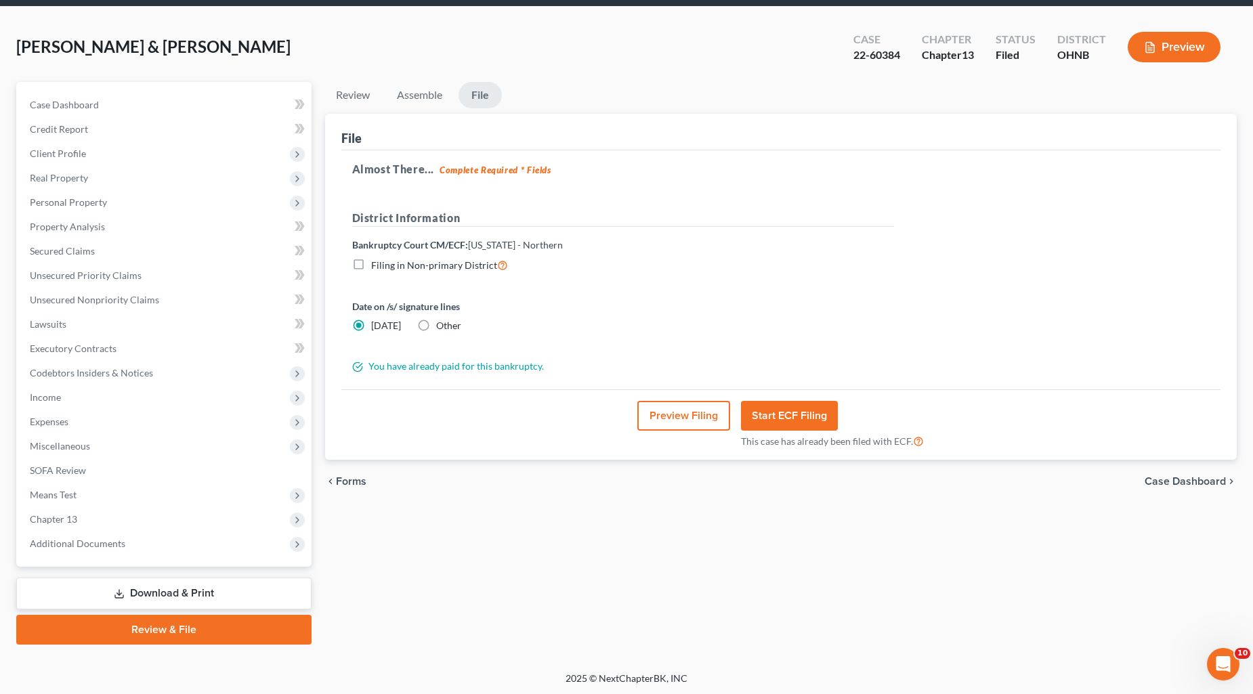
click at [797, 420] on button "Start ECF Filing" at bounding box center [789, 416] width 97 height 30
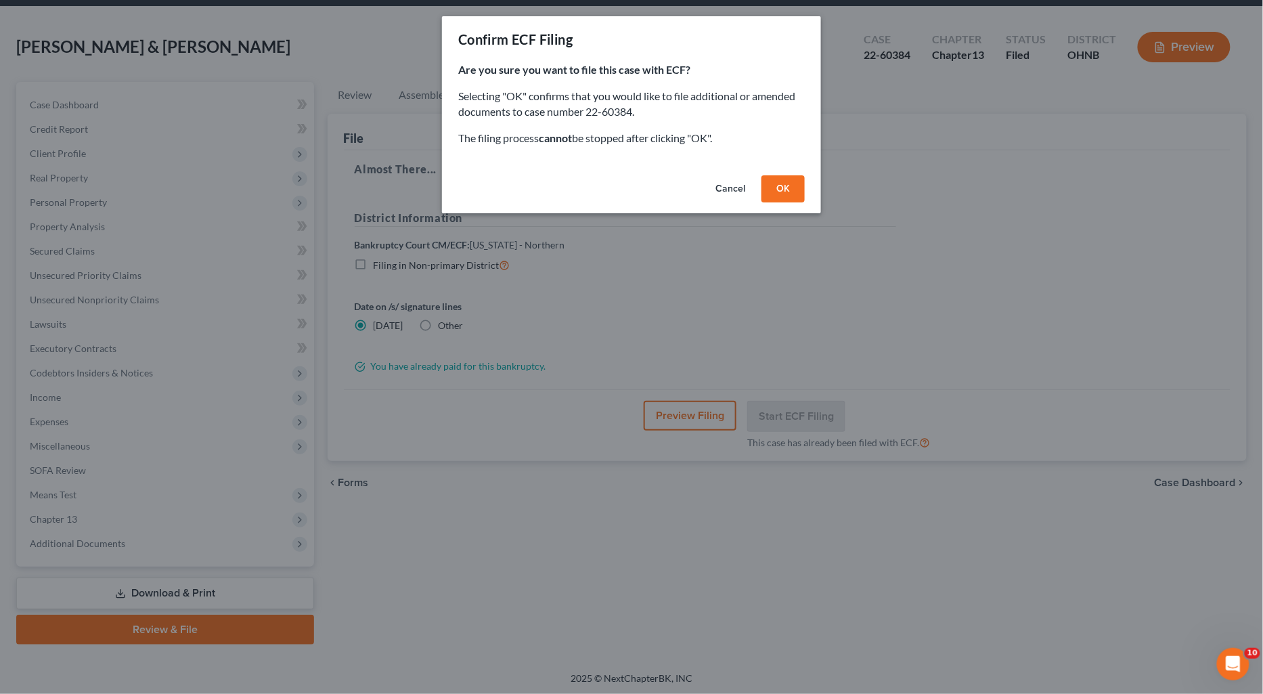
click at [790, 190] on button "OK" at bounding box center [783, 188] width 43 height 27
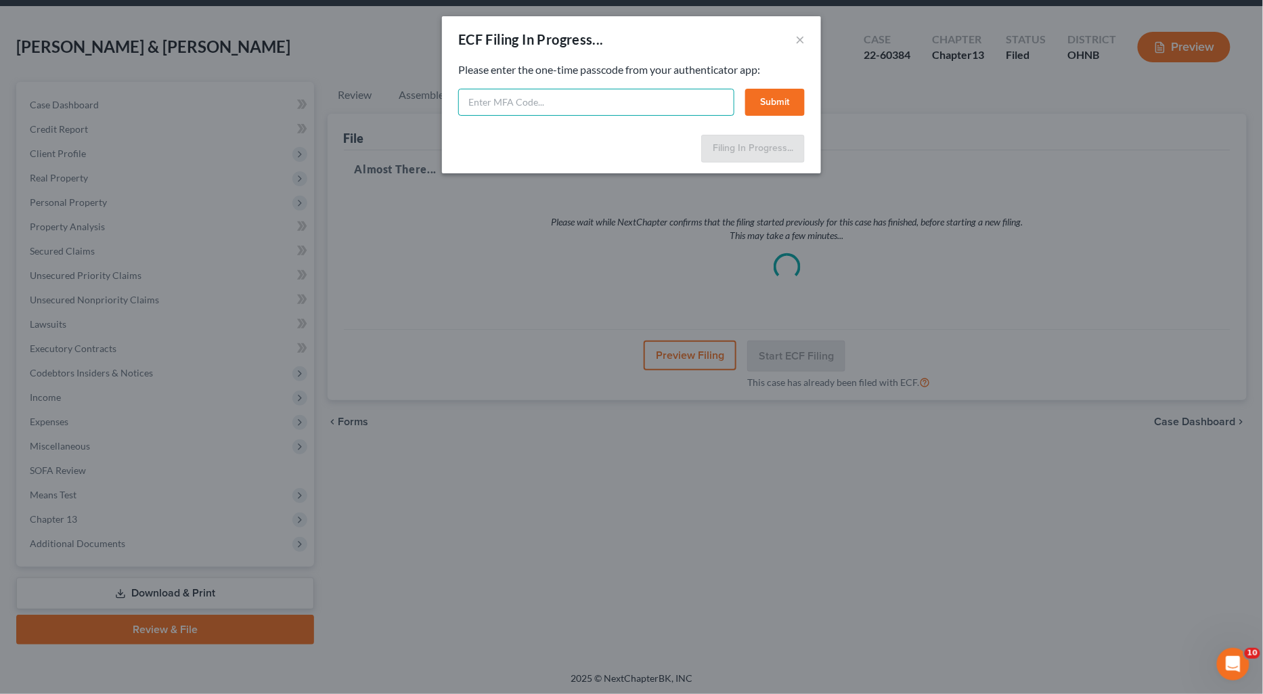
click at [525, 99] on input "text" at bounding box center [596, 102] width 276 height 27
click at [533, 104] on input "text" at bounding box center [596, 102] width 276 height 27
type input "600753"
click at [773, 102] on button "Submit" at bounding box center [775, 102] width 60 height 27
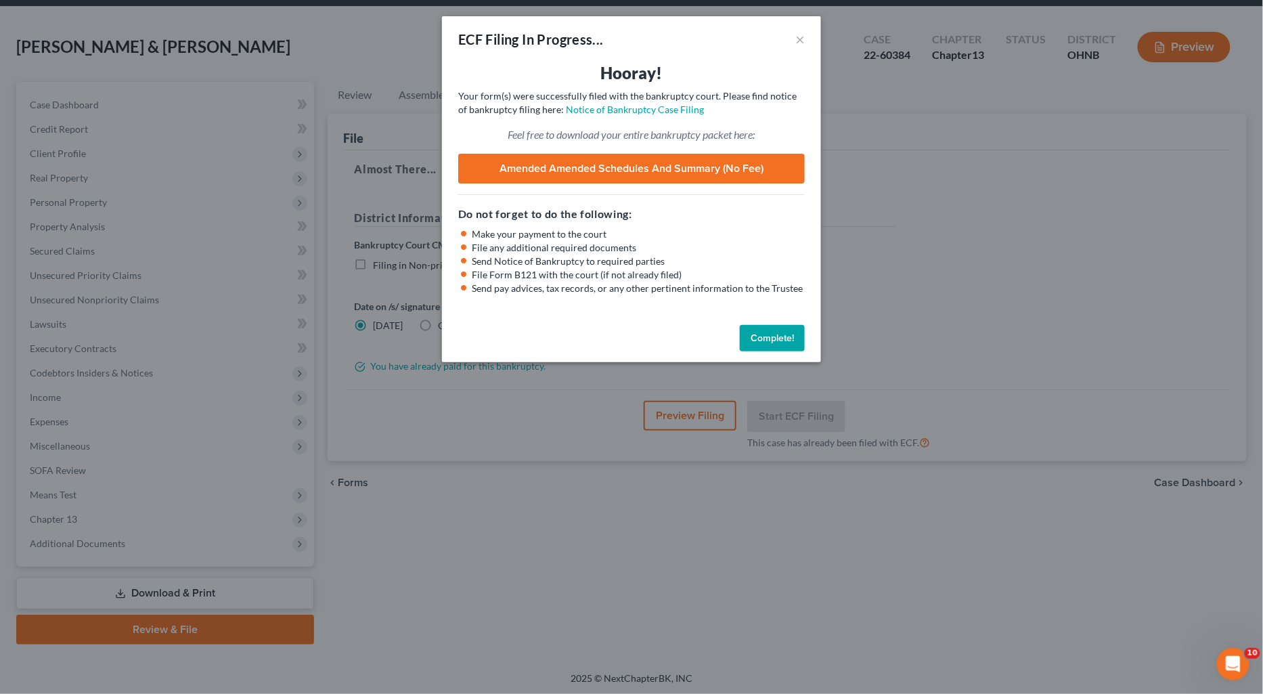
click at [786, 334] on button "Complete!" at bounding box center [772, 338] width 65 height 27
